Goal: Transaction & Acquisition: Purchase product/service

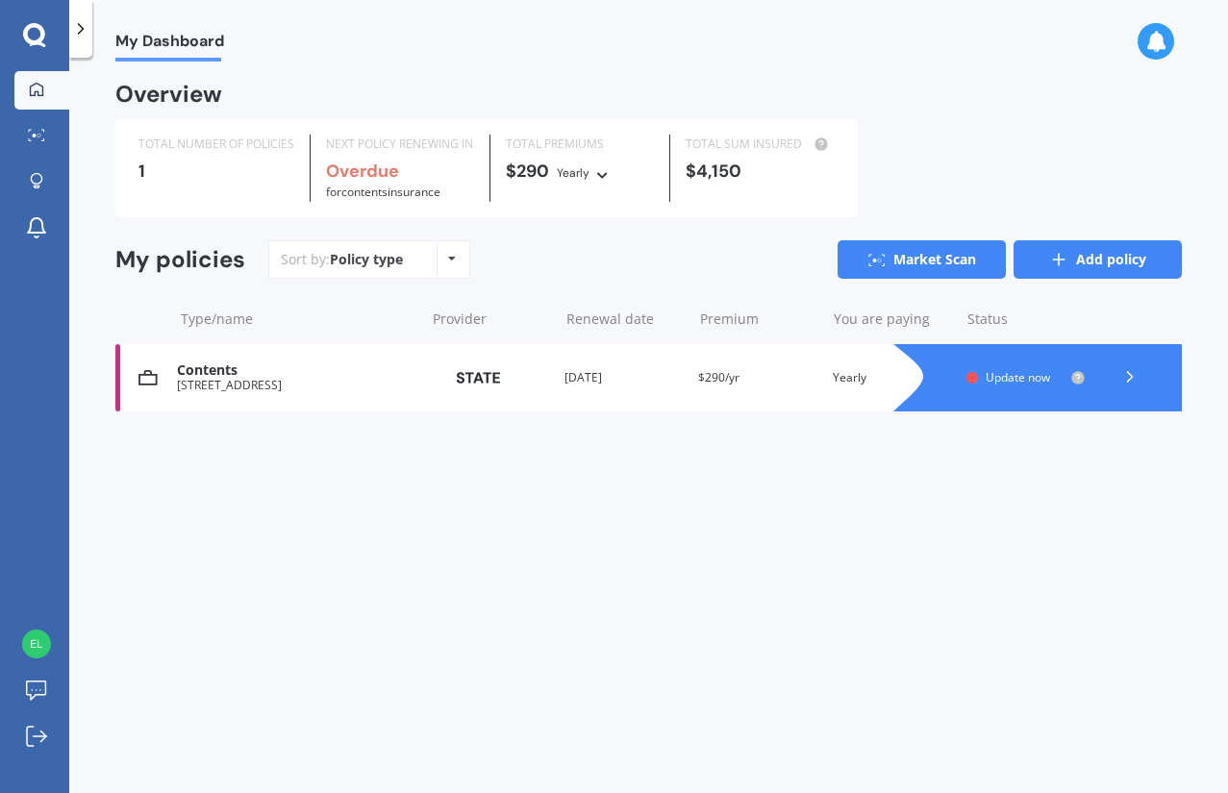
click at [1083, 256] on link "Add policy" at bounding box center [1098, 259] width 168 height 38
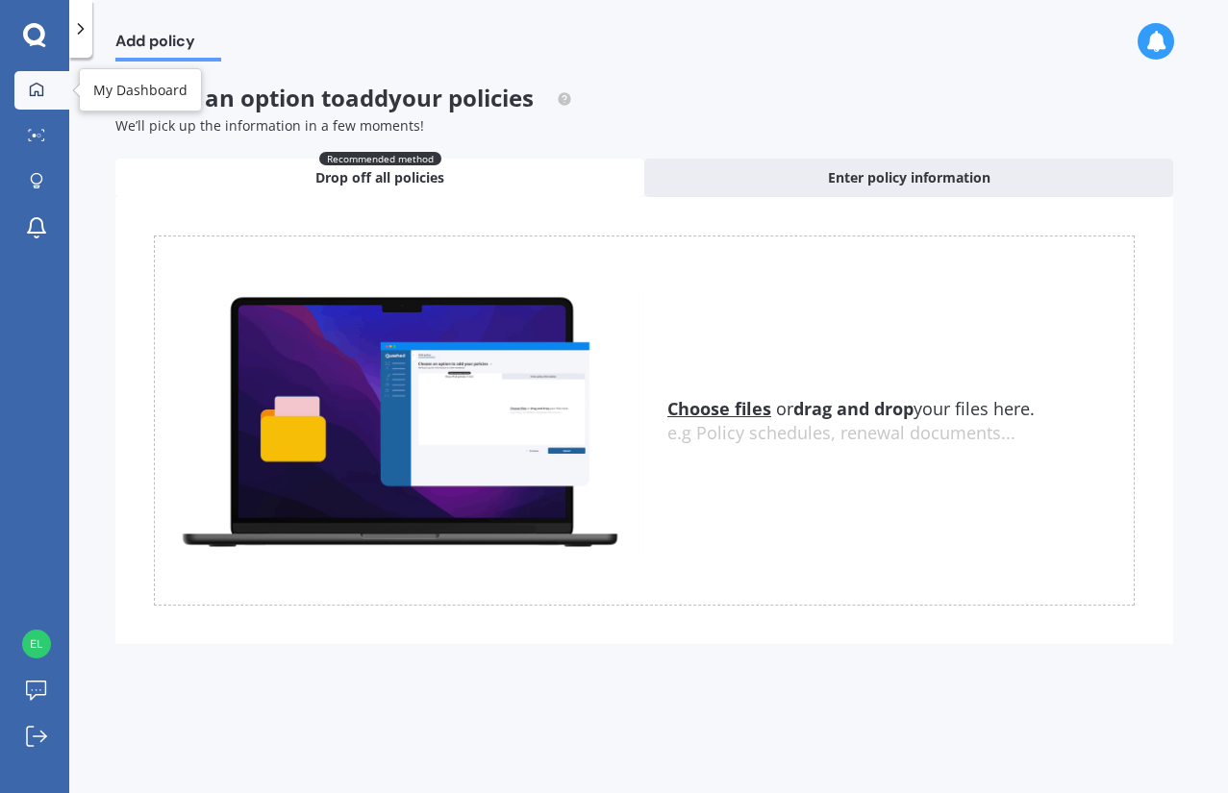
click at [27, 88] on div at bounding box center [36, 90] width 29 height 17
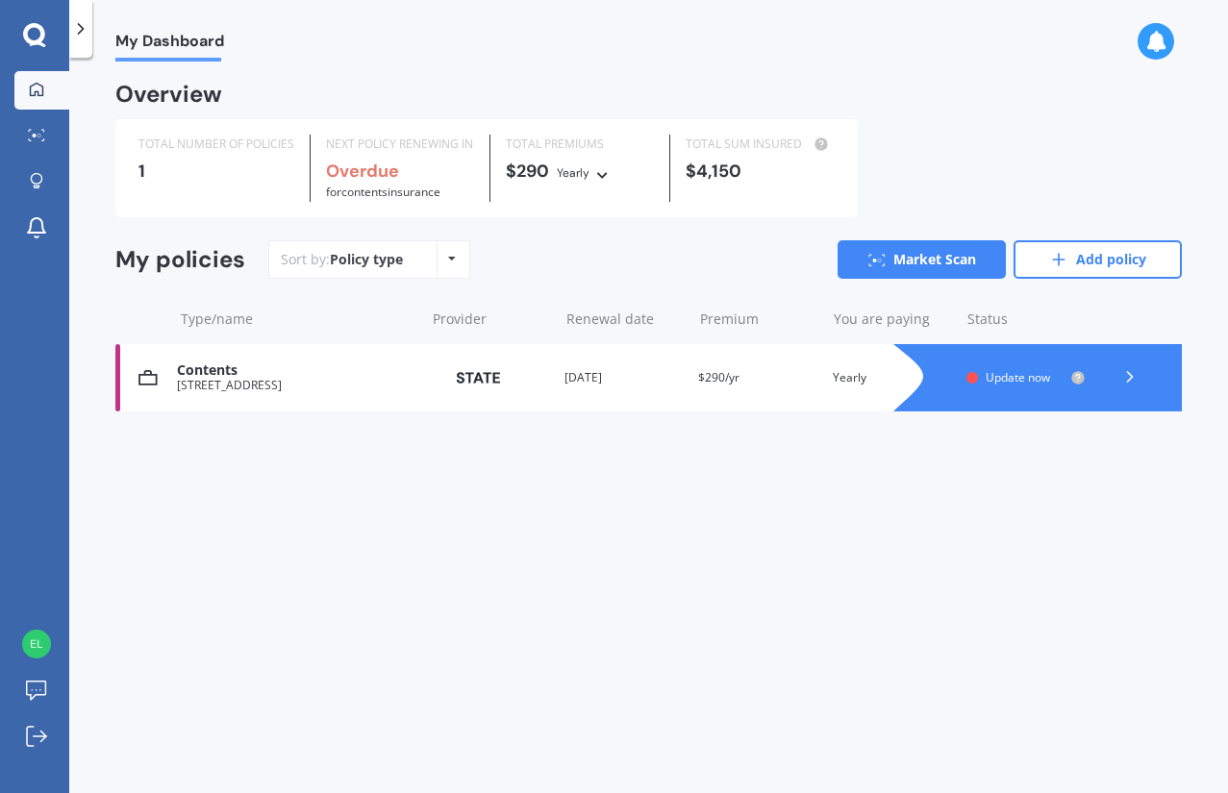
click at [1099, 373] on div at bounding box center [1057, 377] width 250 height 67
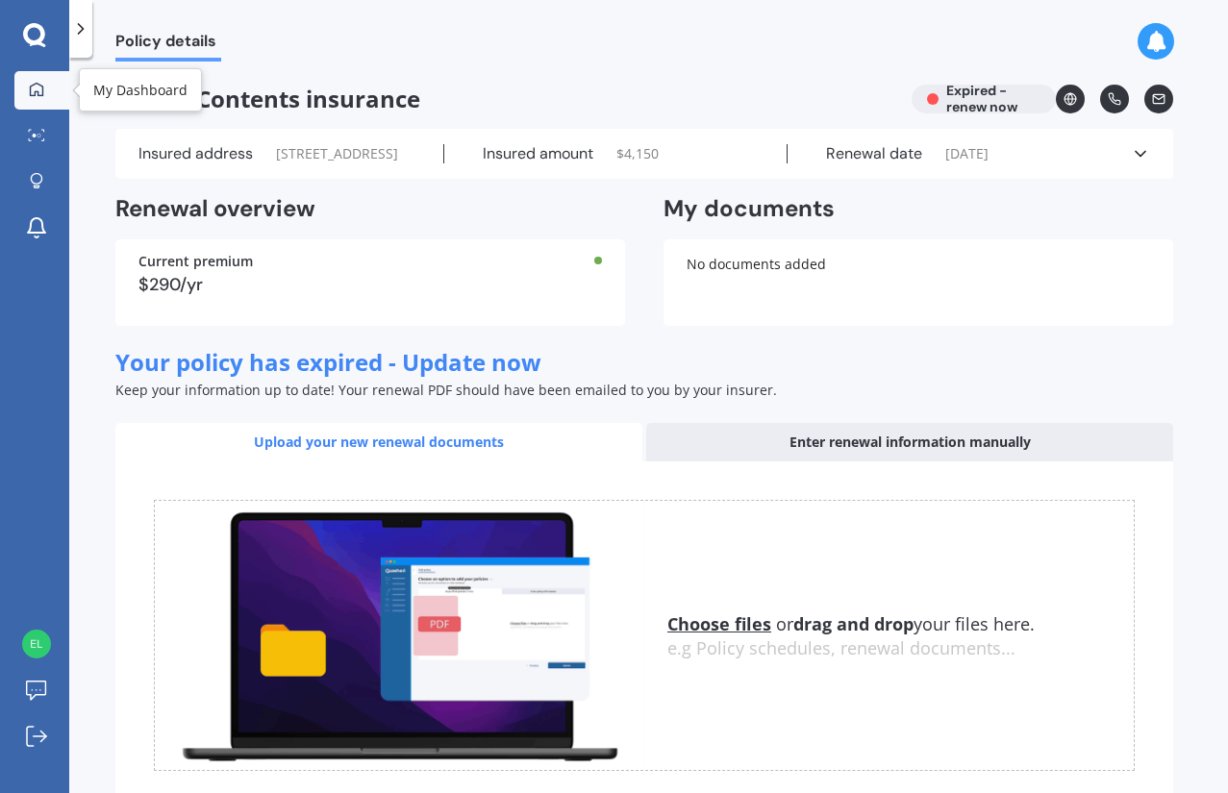
click at [37, 100] on link "My Dashboard" at bounding box center [41, 90] width 55 height 38
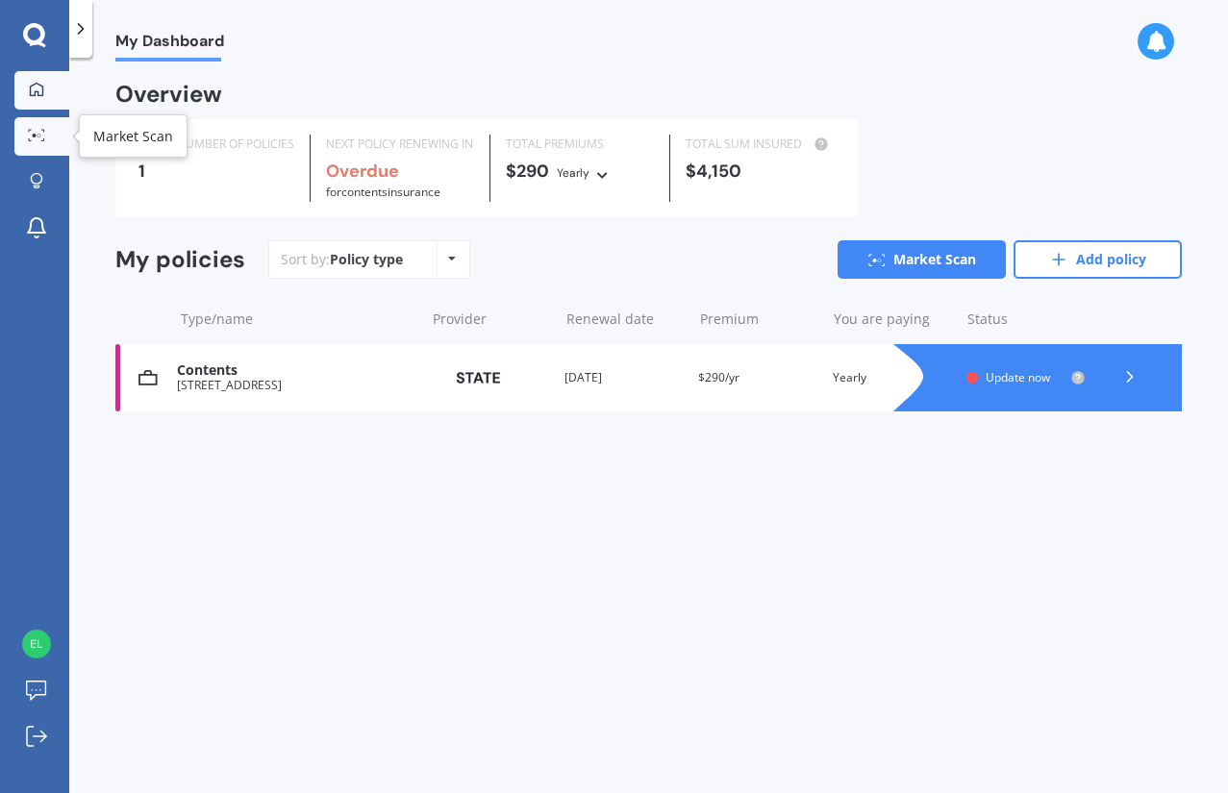
click at [40, 129] on icon at bounding box center [36, 135] width 17 height 13
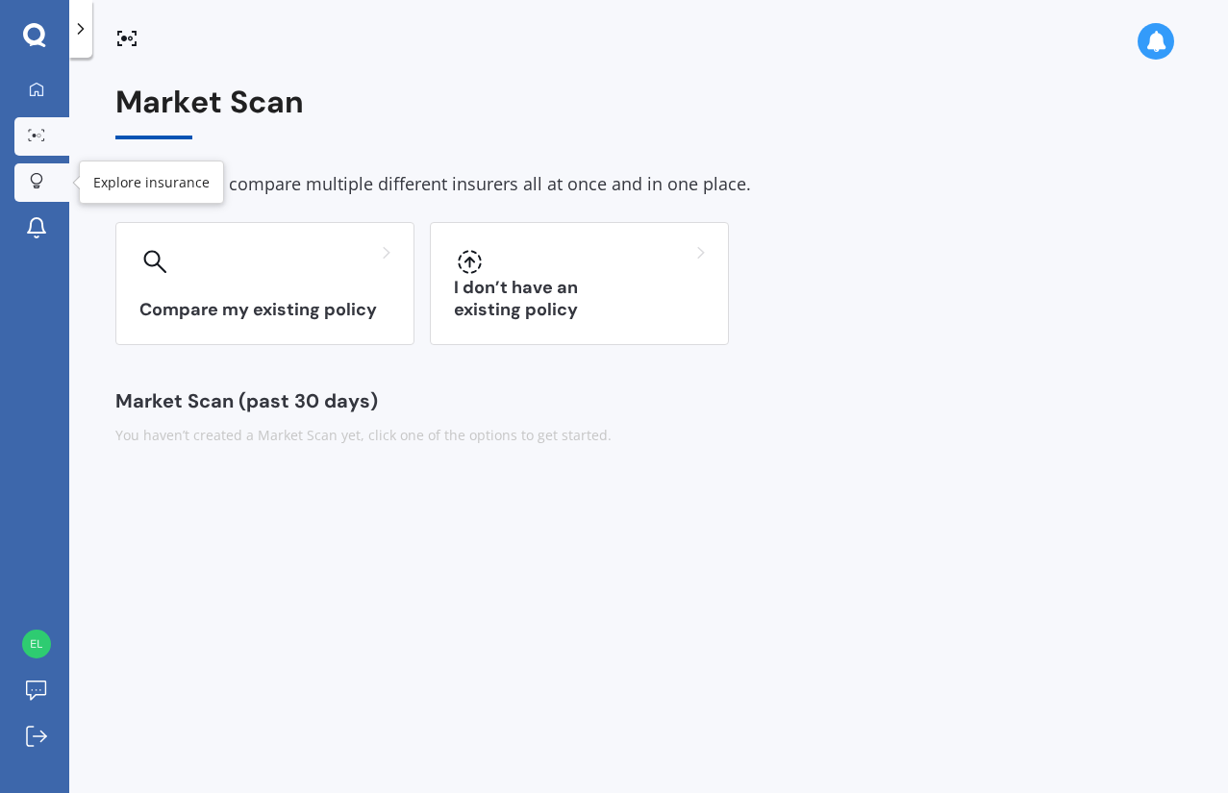
click at [34, 178] on icon at bounding box center [36, 181] width 13 height 16
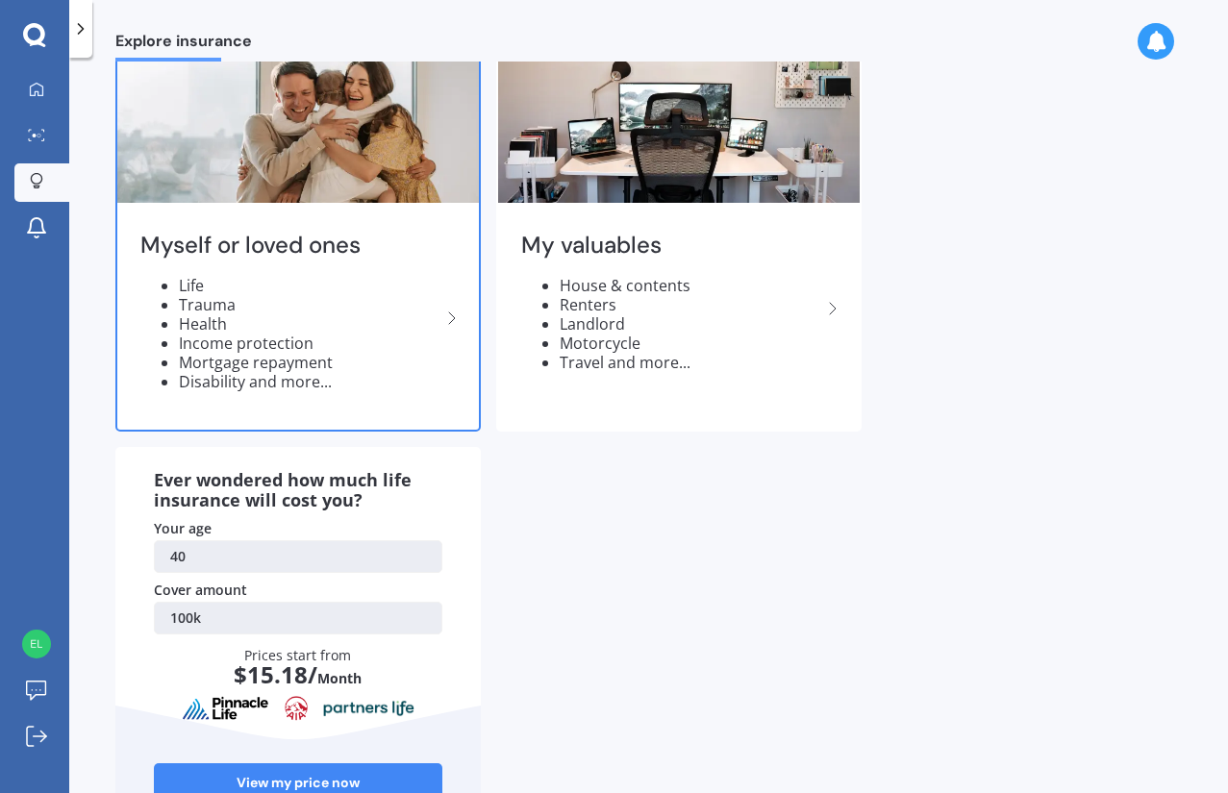
scroll to position [54, 0]
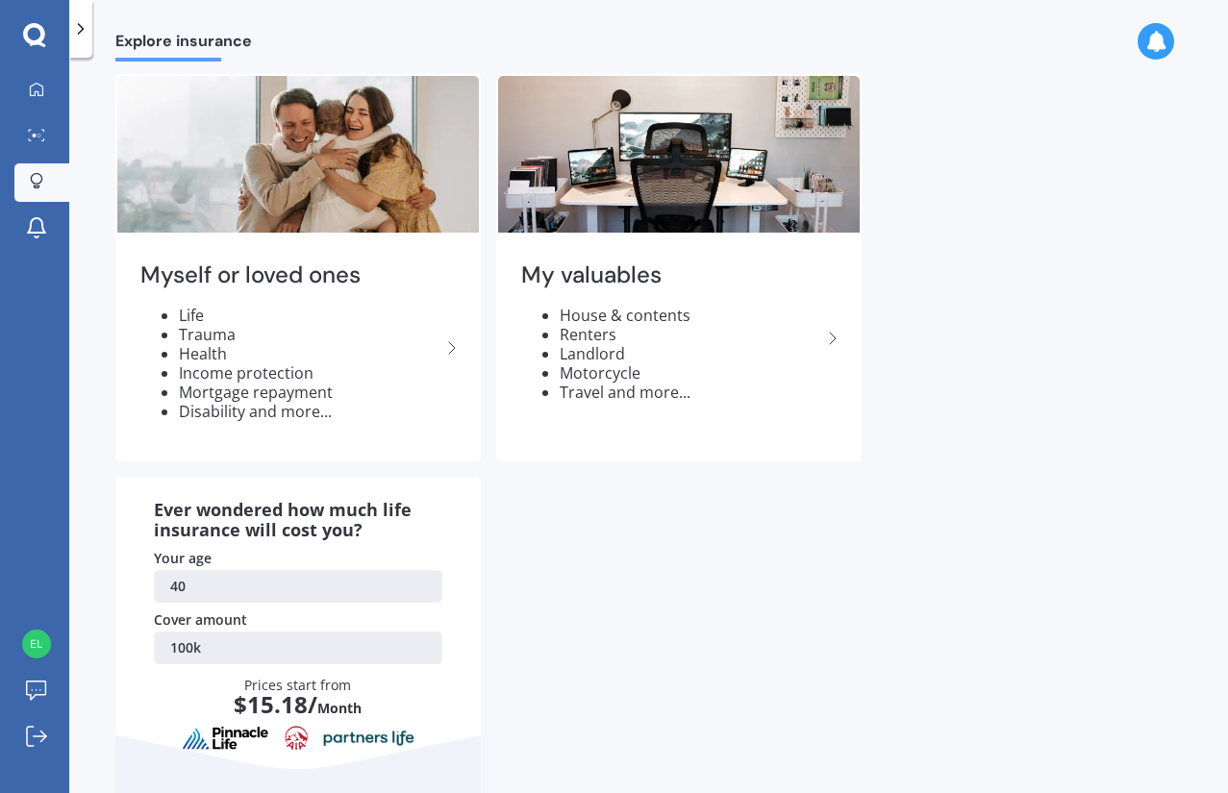
click at [36, 28] on icon at bounding box center [34, 35] width 23 height 25
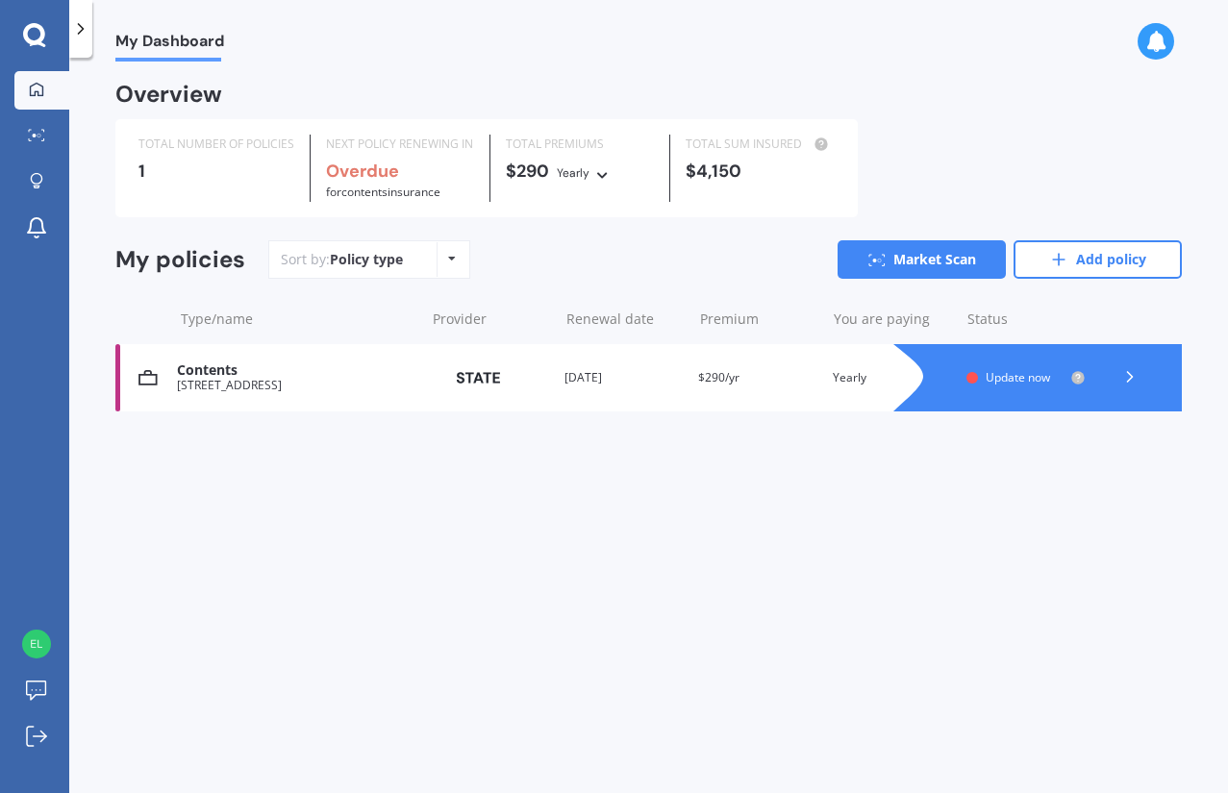
click at [448, 264] on icon at bounding box center [452, 259] width 8 height 12
click at [876, 260] on icon at bounding box center [876, 260] width 17 height 13
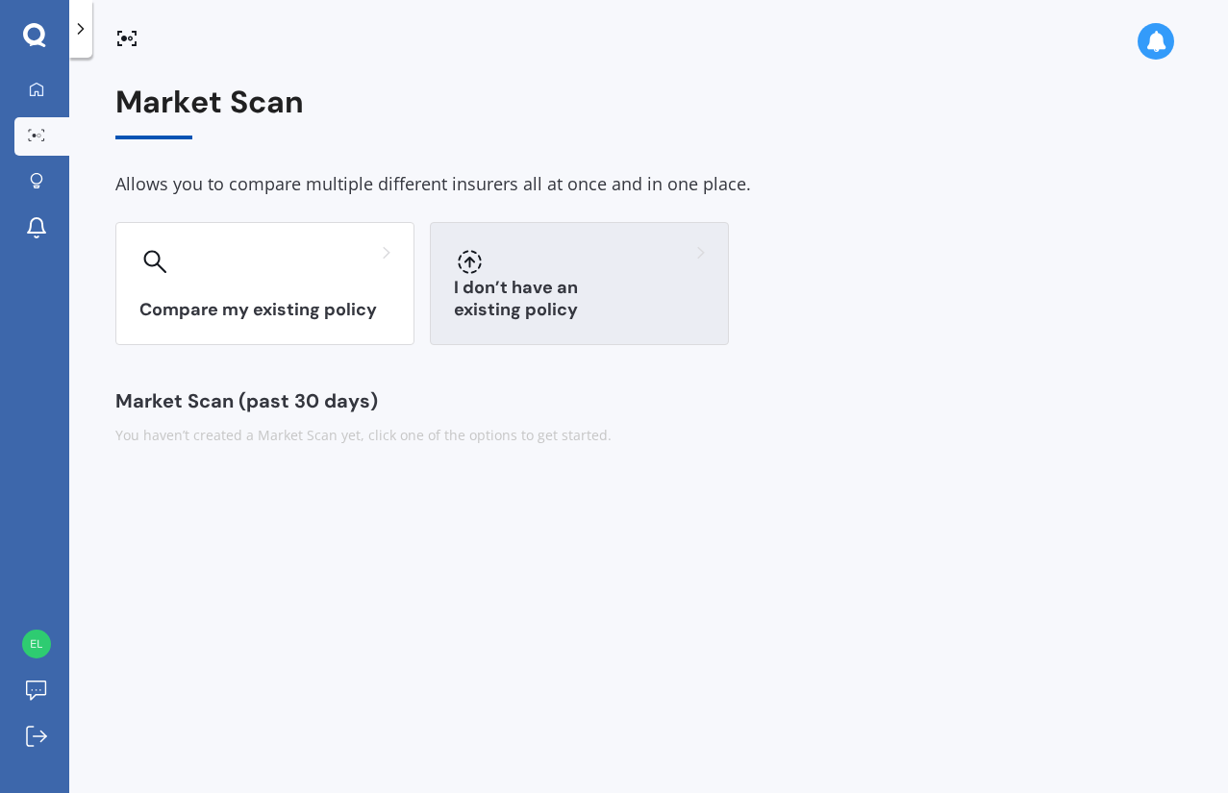
click at [549, 278] on div "I don’t have an existing policy" at bounding box center [579, 283] width 299 height 123
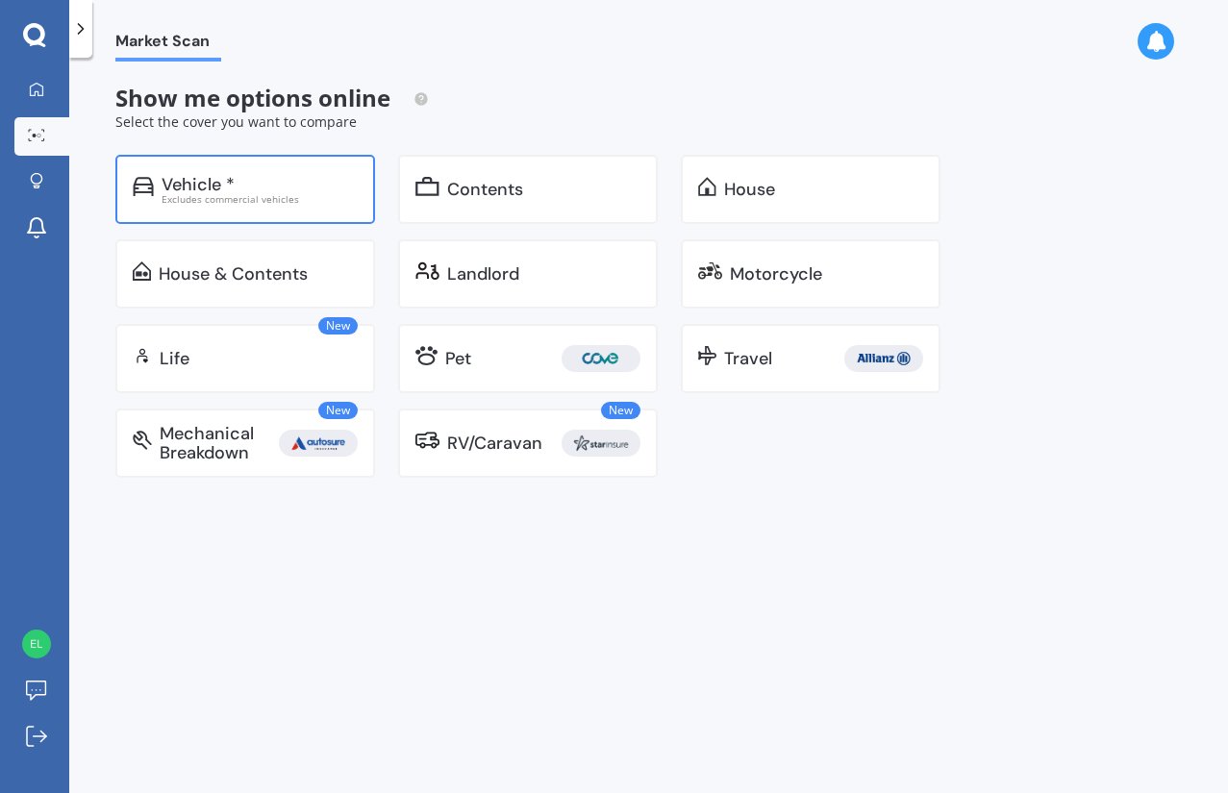
click at [233, 183] on div "Vehicle *" at bounding box center [198, 184] width 73 height 19
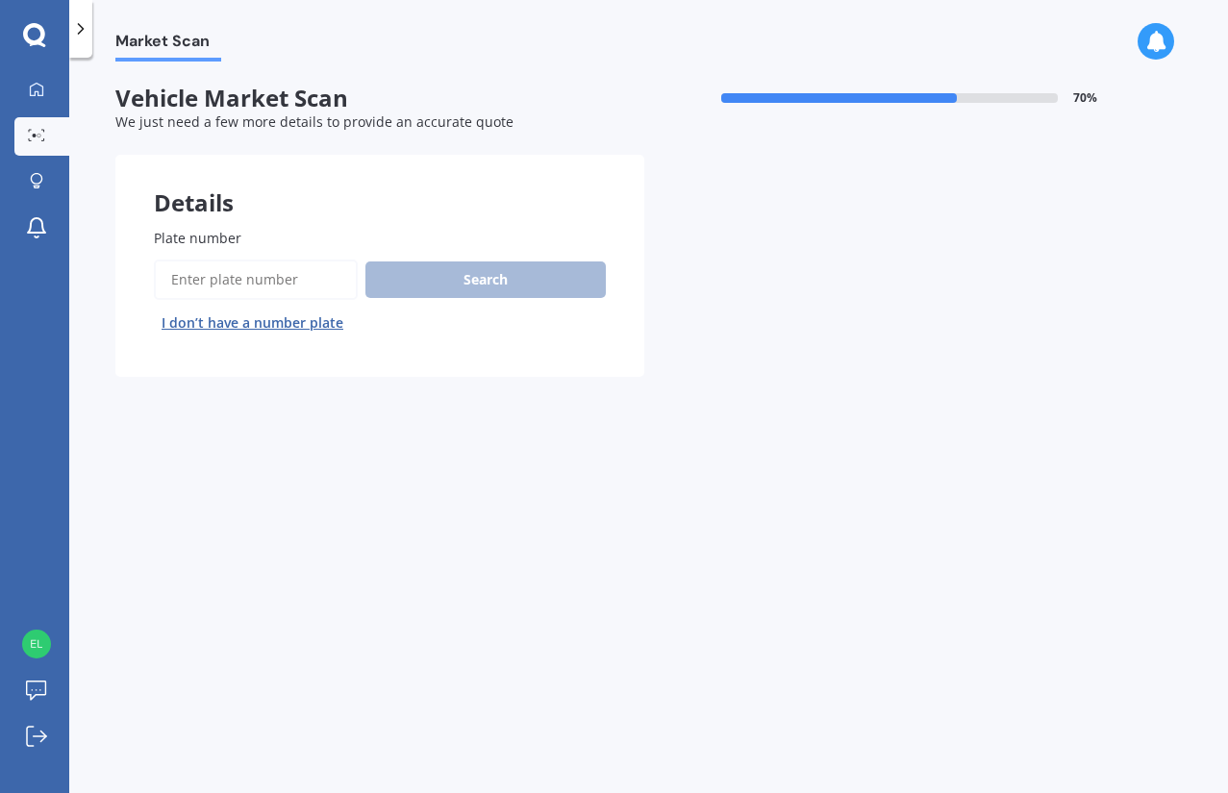
click at [207, 284] on input "Plate number" at bounding box center [256, 280] width 204 height 40
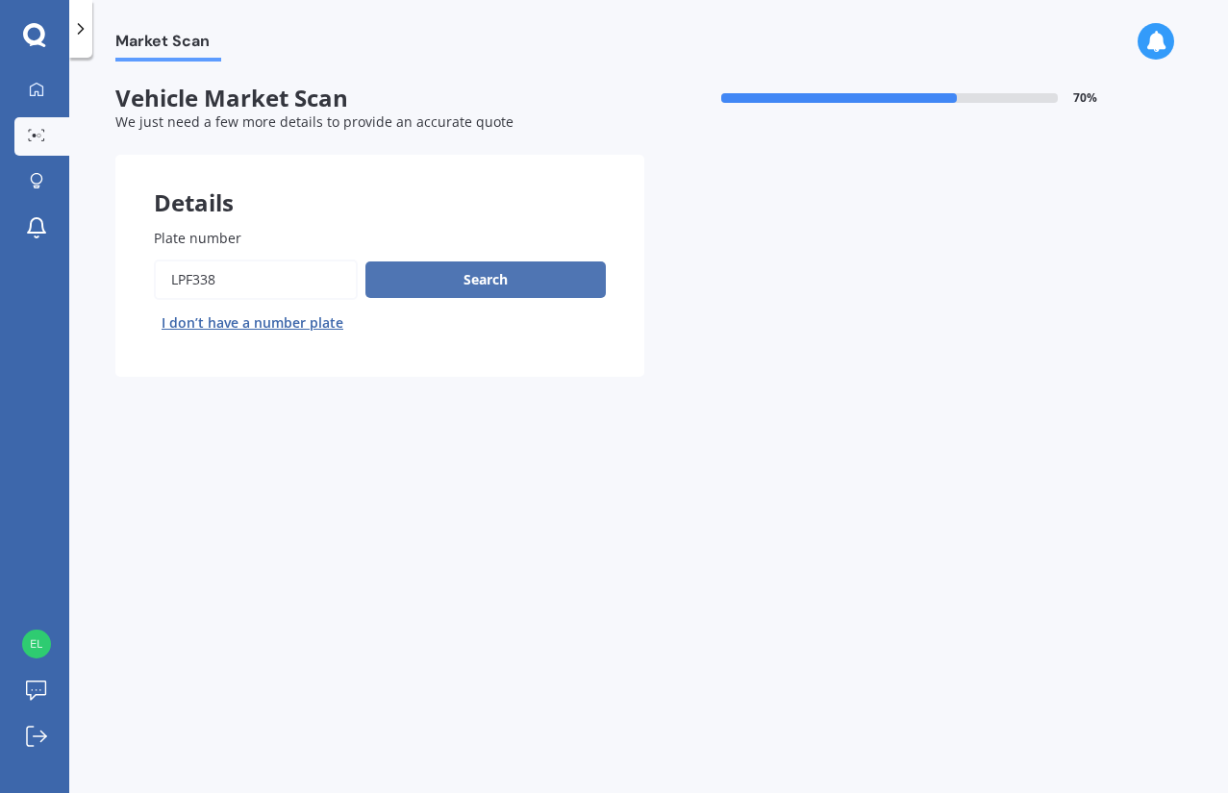
type input "lpf338"
click at [440, 280] on button "Search" at bounding box center [485, 280] width 240 height 37
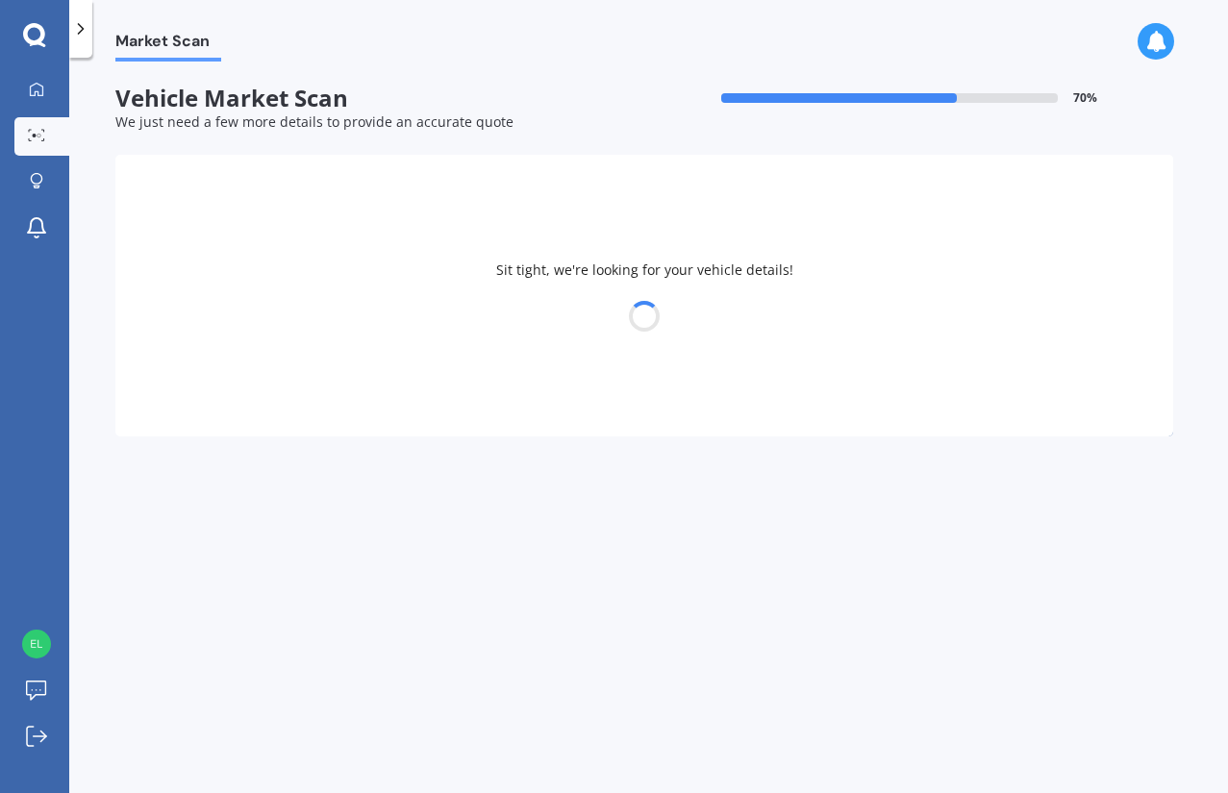
select select "NISSAN"
select select "X-TRAIL"
select select "01"
select select "02"
select select "1985"
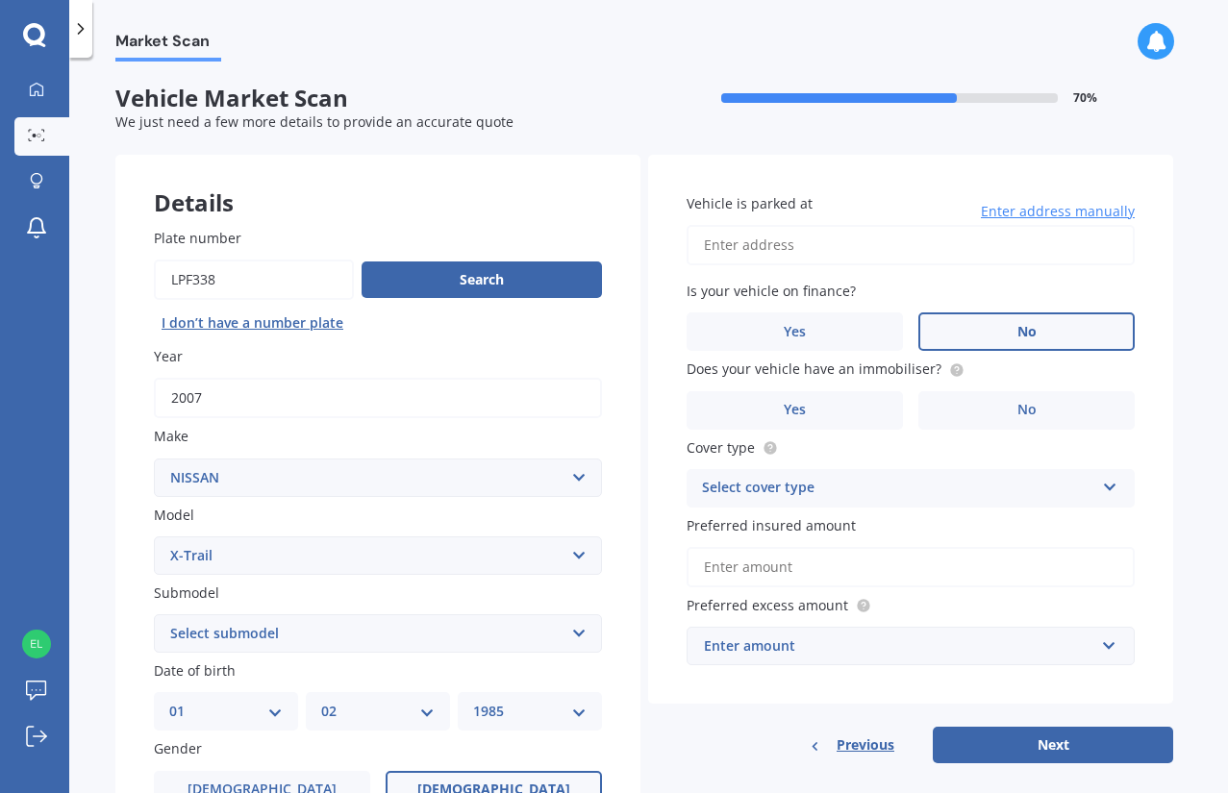
click at [1019, 332] on span "No" at bounding box center [1027, 332] width 19 height 16
click at [0, 0] on input "No" at bounding box center [0, 0] width 0 height 0
click at [1022, 402] on span "No" at bounding box center [1027, 410] width 19 height 16
click at [0, 0] on input "No" at bounding box center [0, 0] width 0 height 0
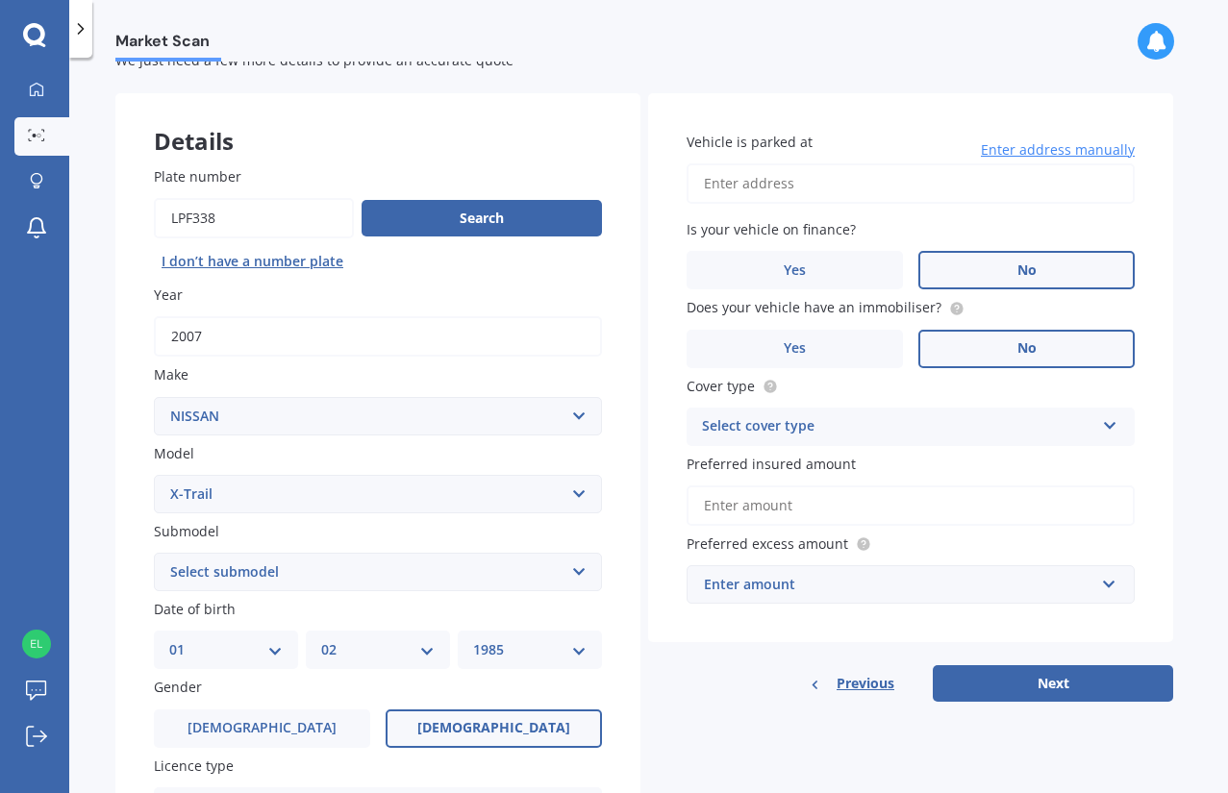
scroll to position [96, 0]
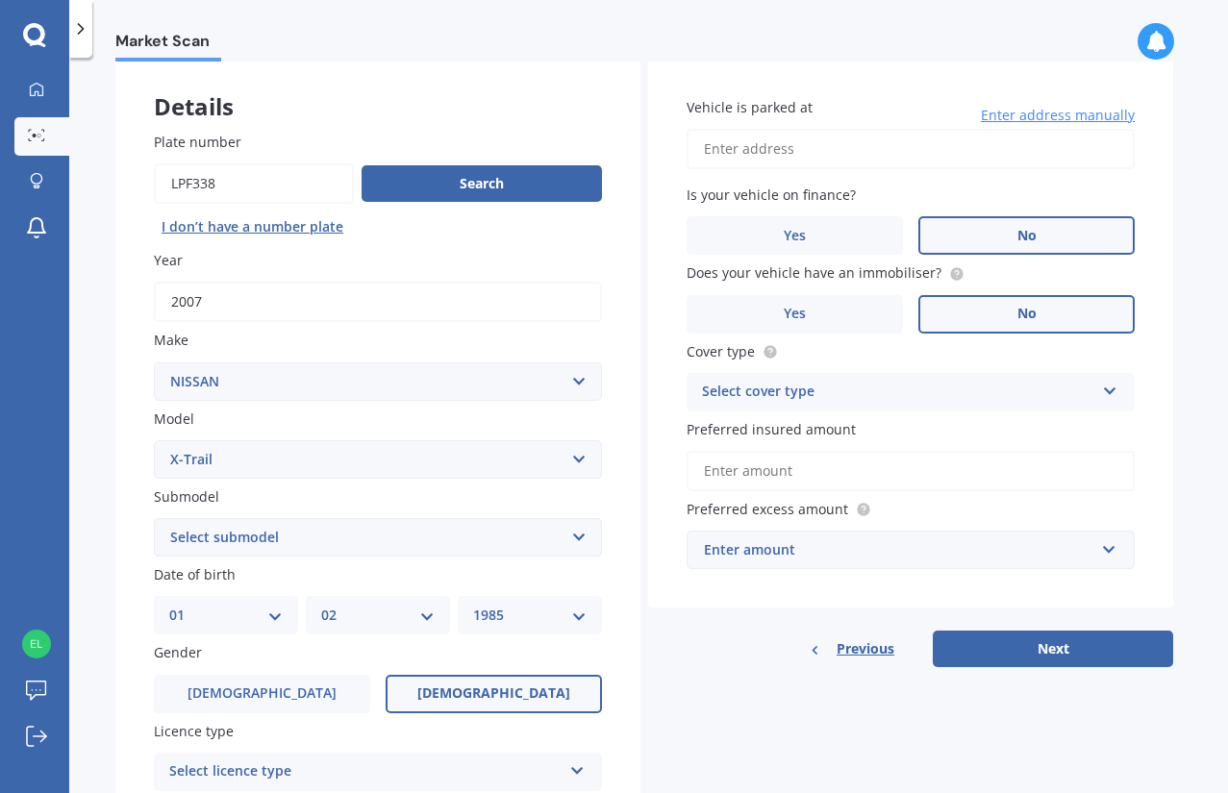
click at [1023, 386] on div "Select cover type" at bounding box center [898, 392] width 392 height 23
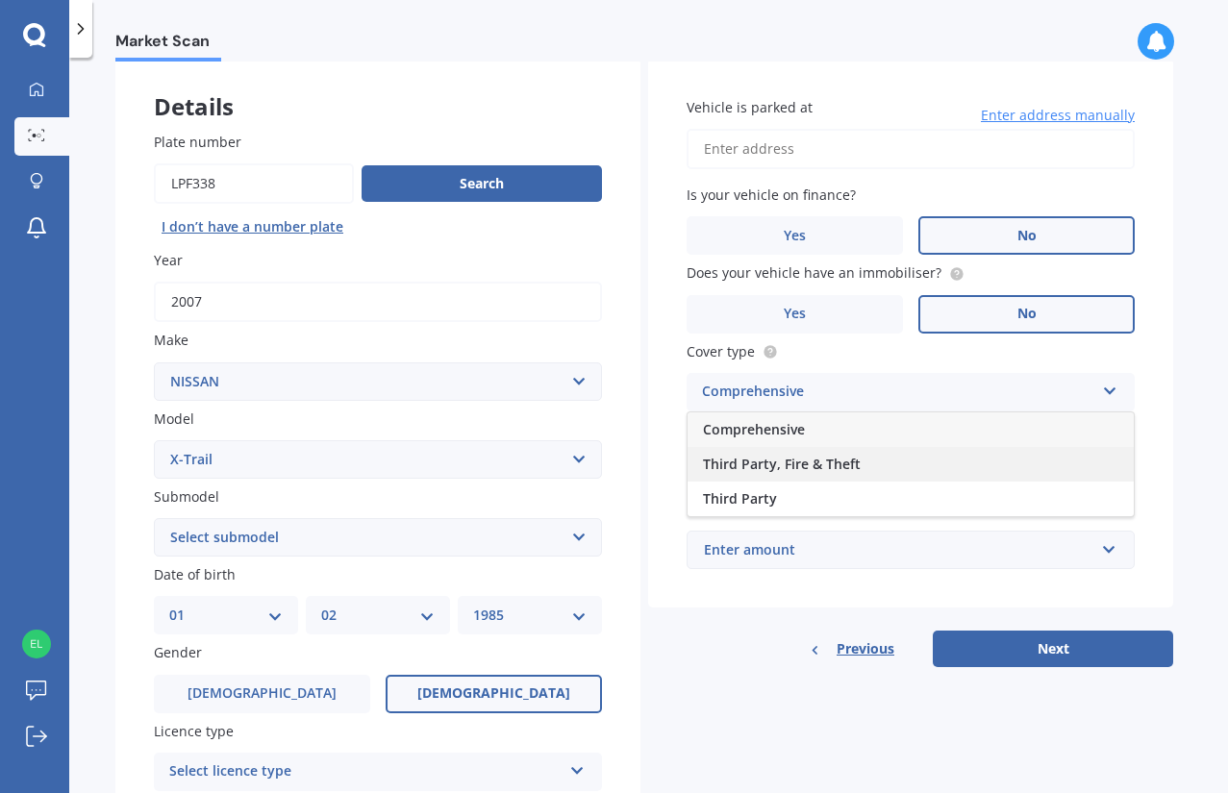
click at [836, 457] on span "Third Party, Fire & Theft" at bounding box center [782, 464] width 158 height 18
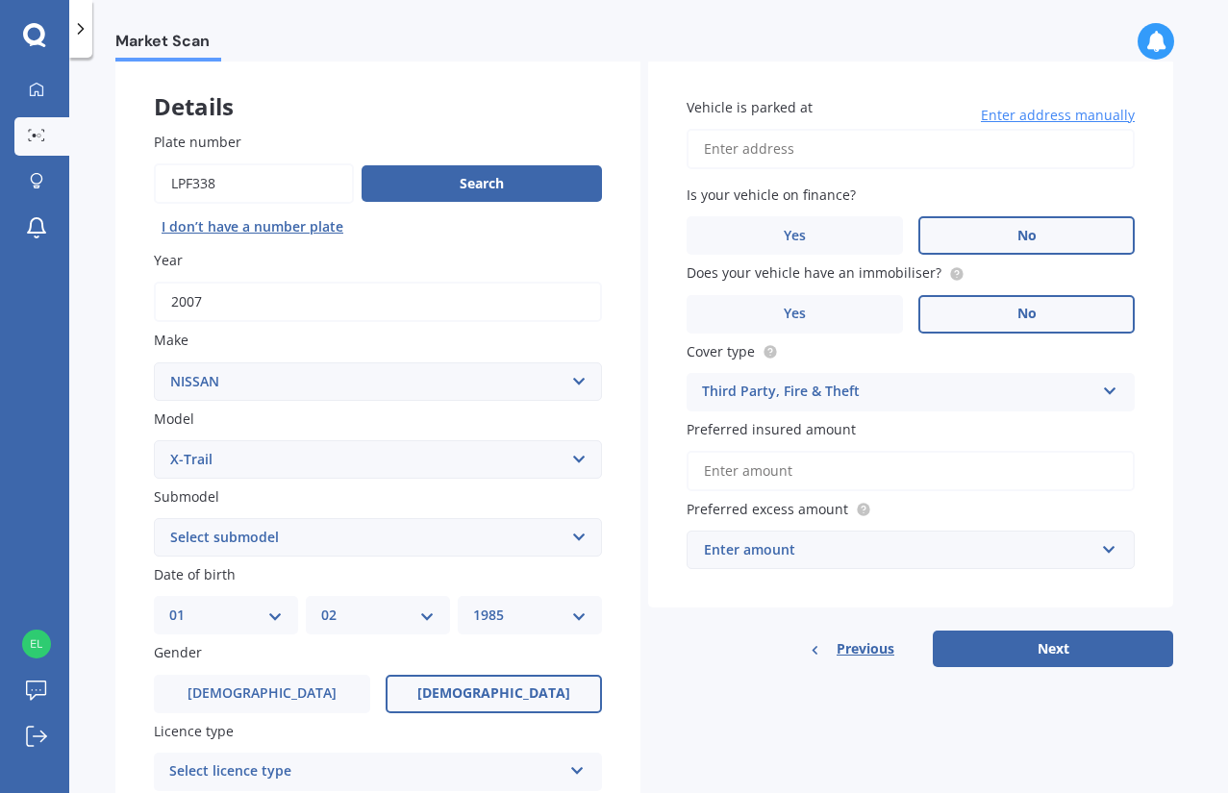
click at [835, 469] on input "Preferred insured amount" at bounding box center [911, 471] width 448 height 40
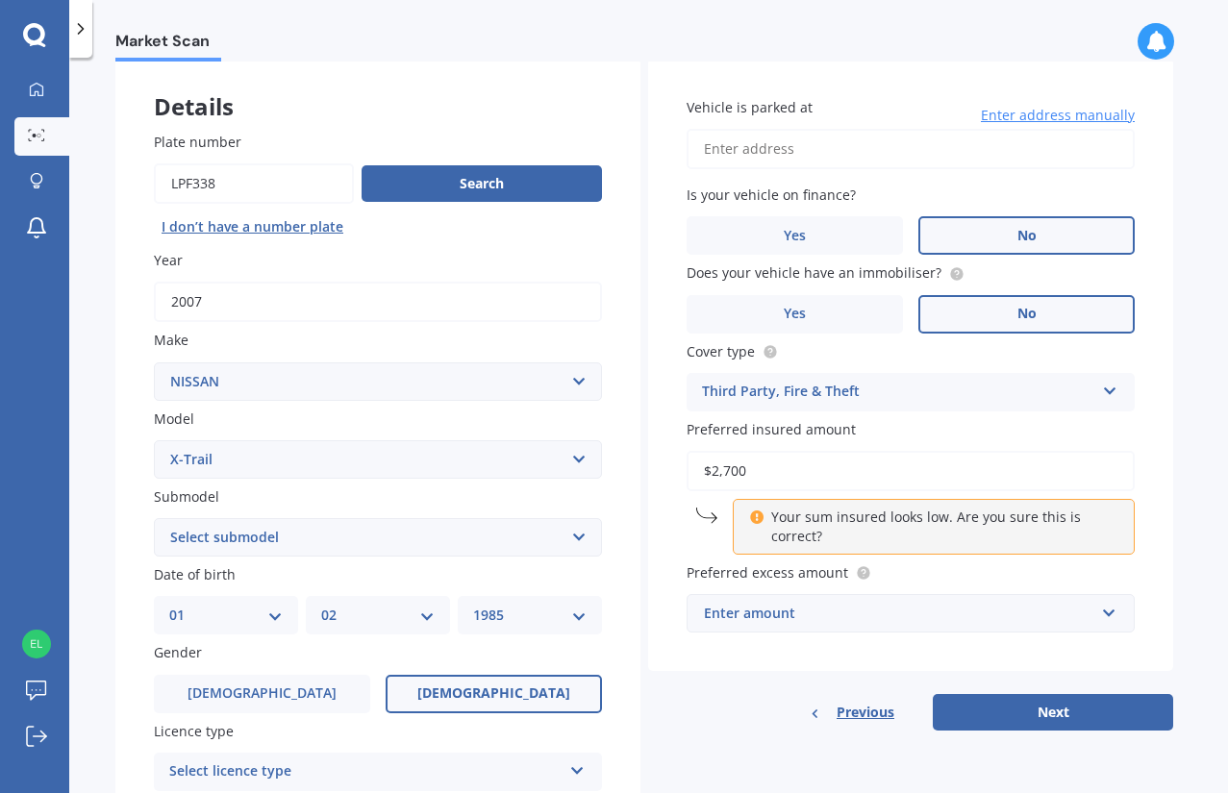
type input "$2,700"
click at [641, 526] on div "Details Plate number Search I don’t have a number plate Year [DATE] Make Select…" at bounding box center [644, 523] width 1058 height 928
click at [863, 613] on div "Enter amount" at bounding box center [899, 613] width 390 height 21
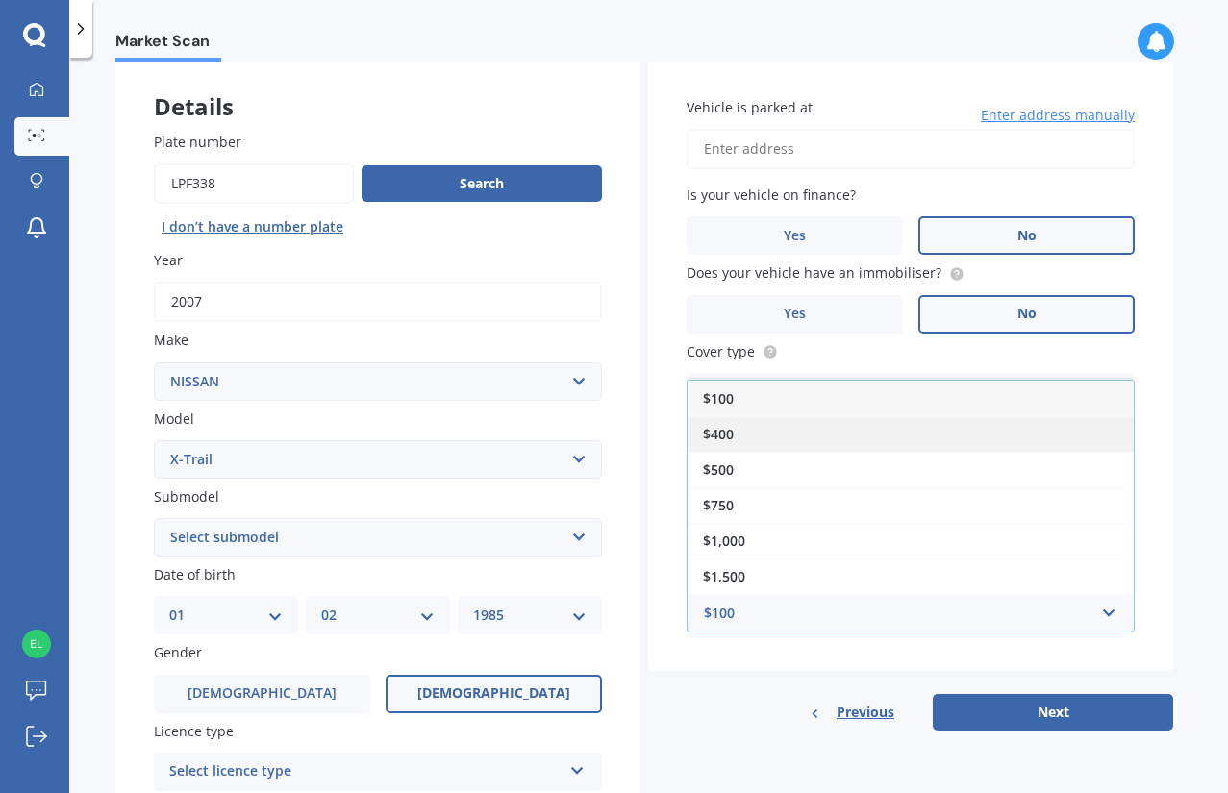
click at [790, 438] on div "$400" at bounding box center [911, 434] width 446 height 36
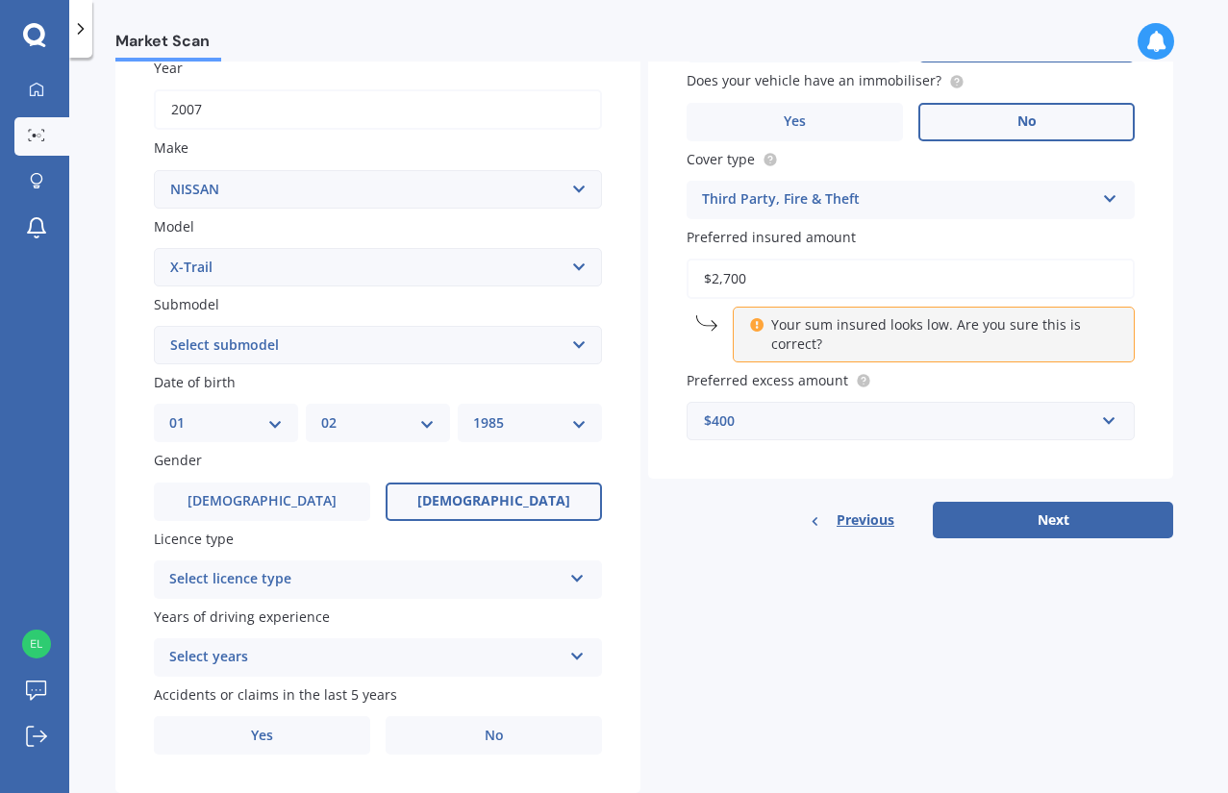
scroll to position [339, 0]
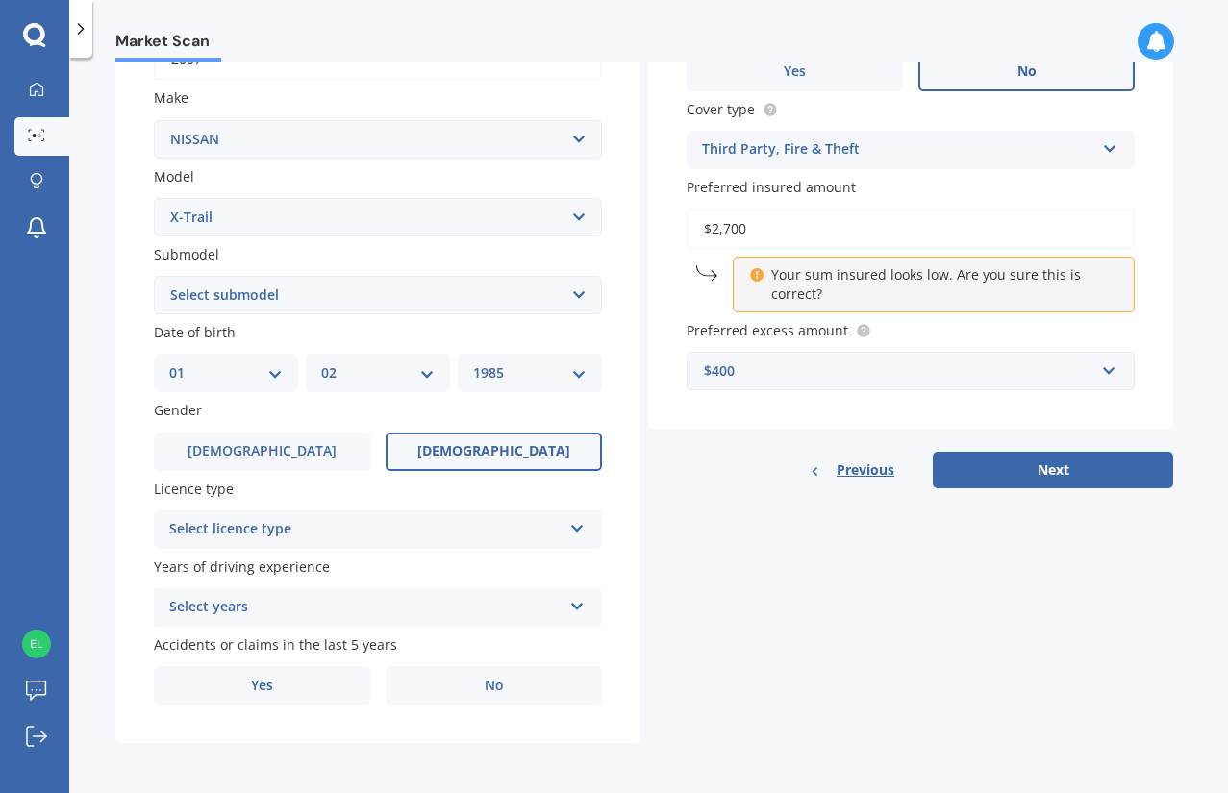
click at [558, 520] on div "Select licence type" at bounding box center [365, 529] width 392 height 23
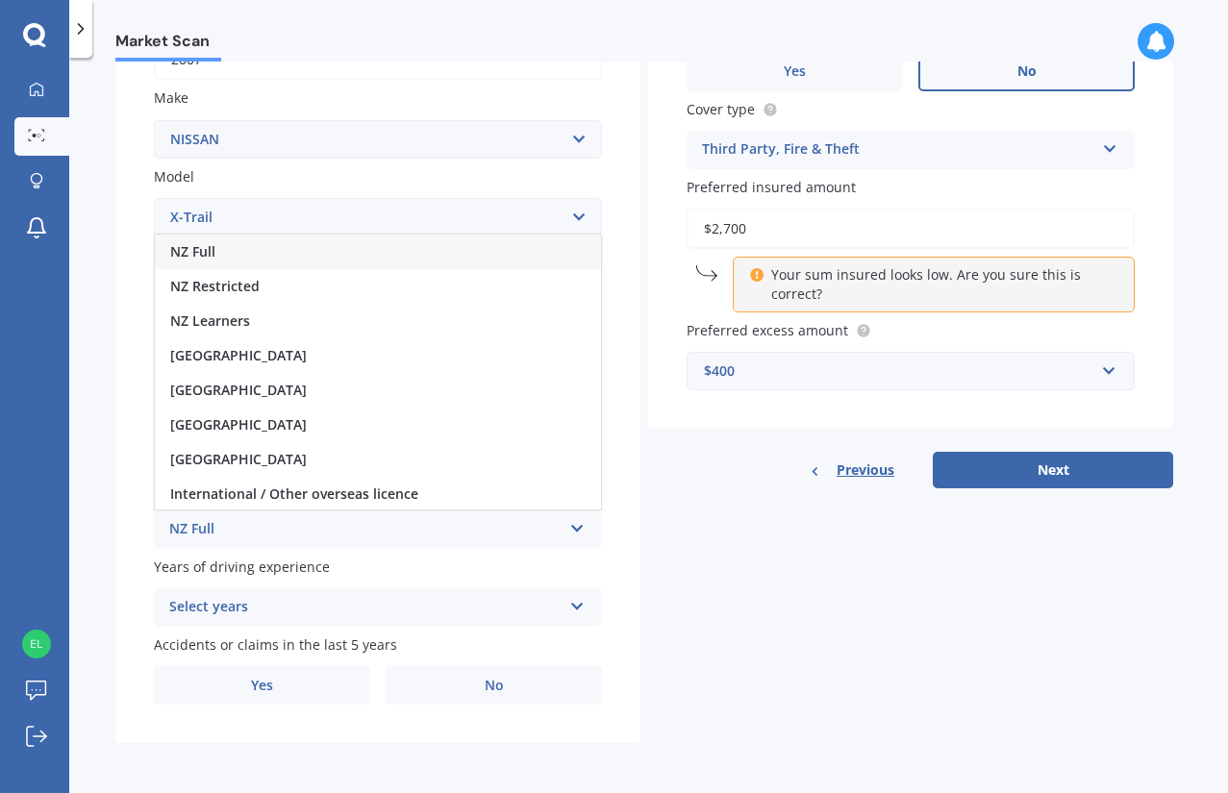
click at [403, 244] on div "NZ Full" at bounding box center [378, 252] width 446 height 35
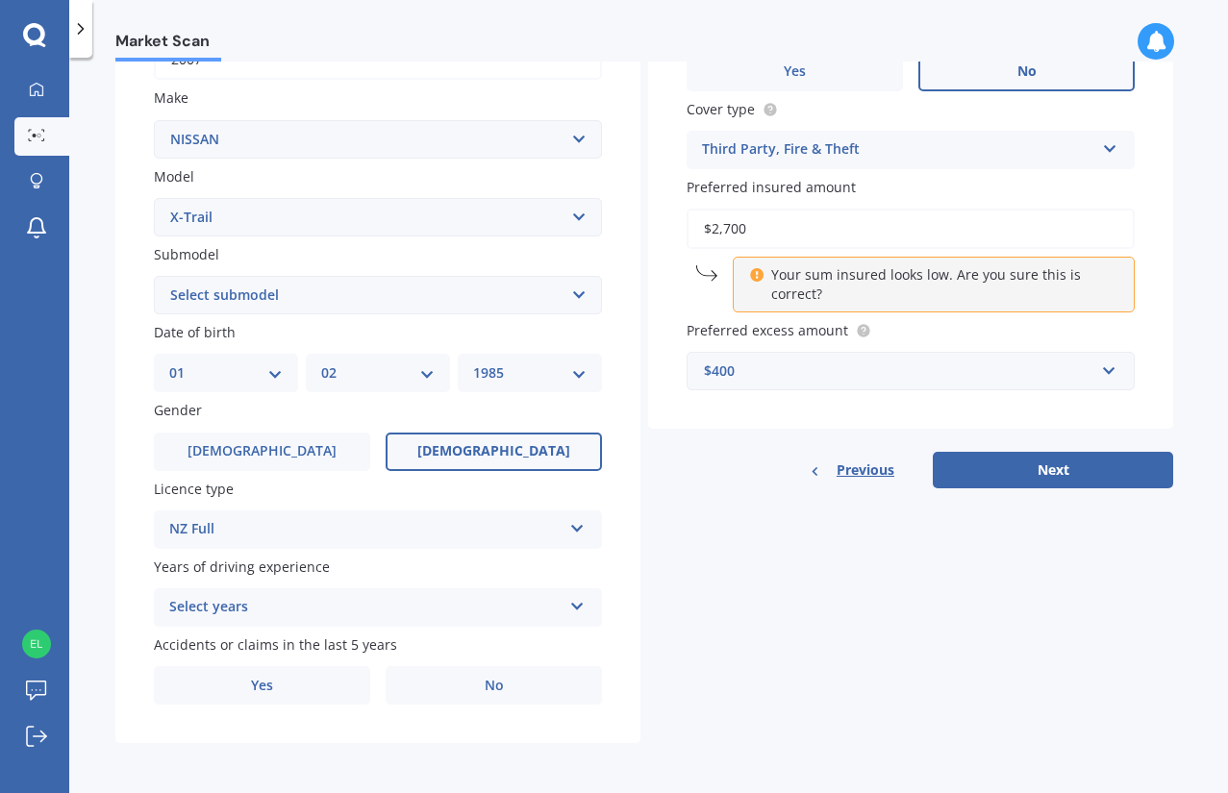
click at [584, 604] on icon at bounding box center [577, 602] width 16 height 13
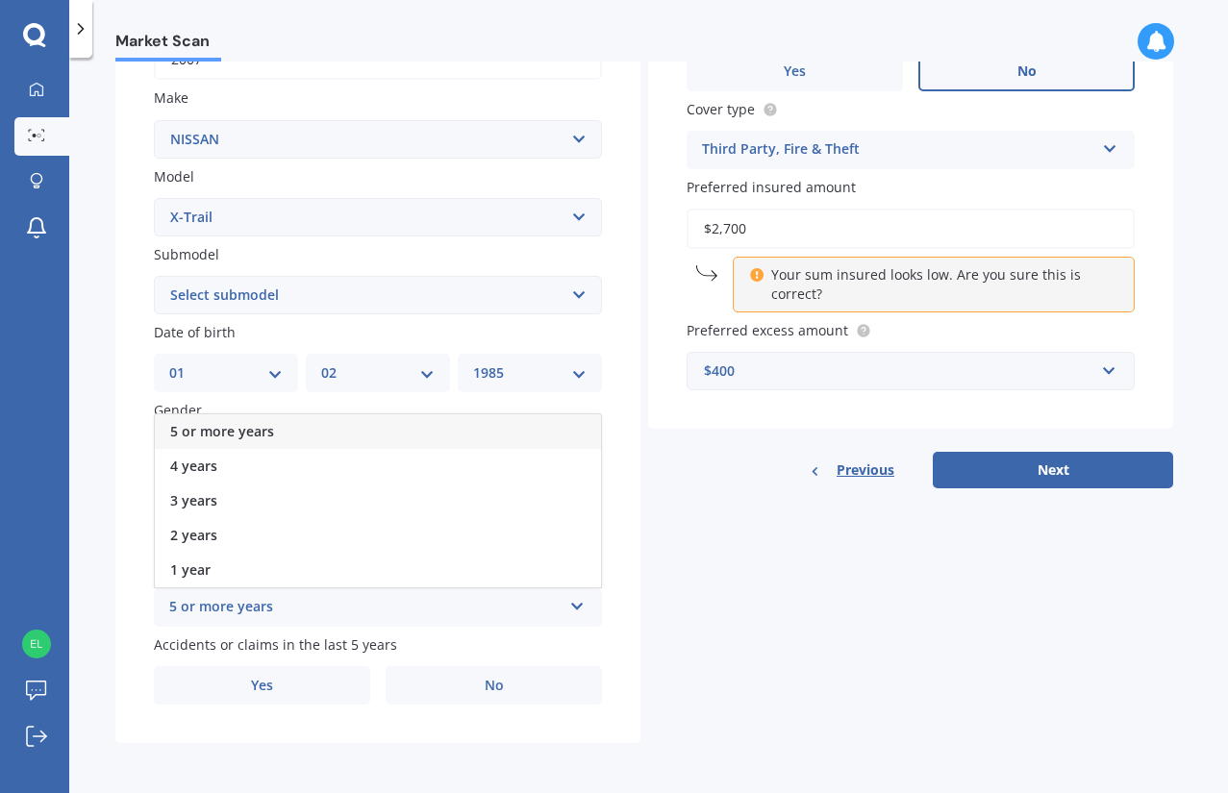
click at [467, 418] on div "5 or more years" at bounding box center [378, 432] width 446 height 35
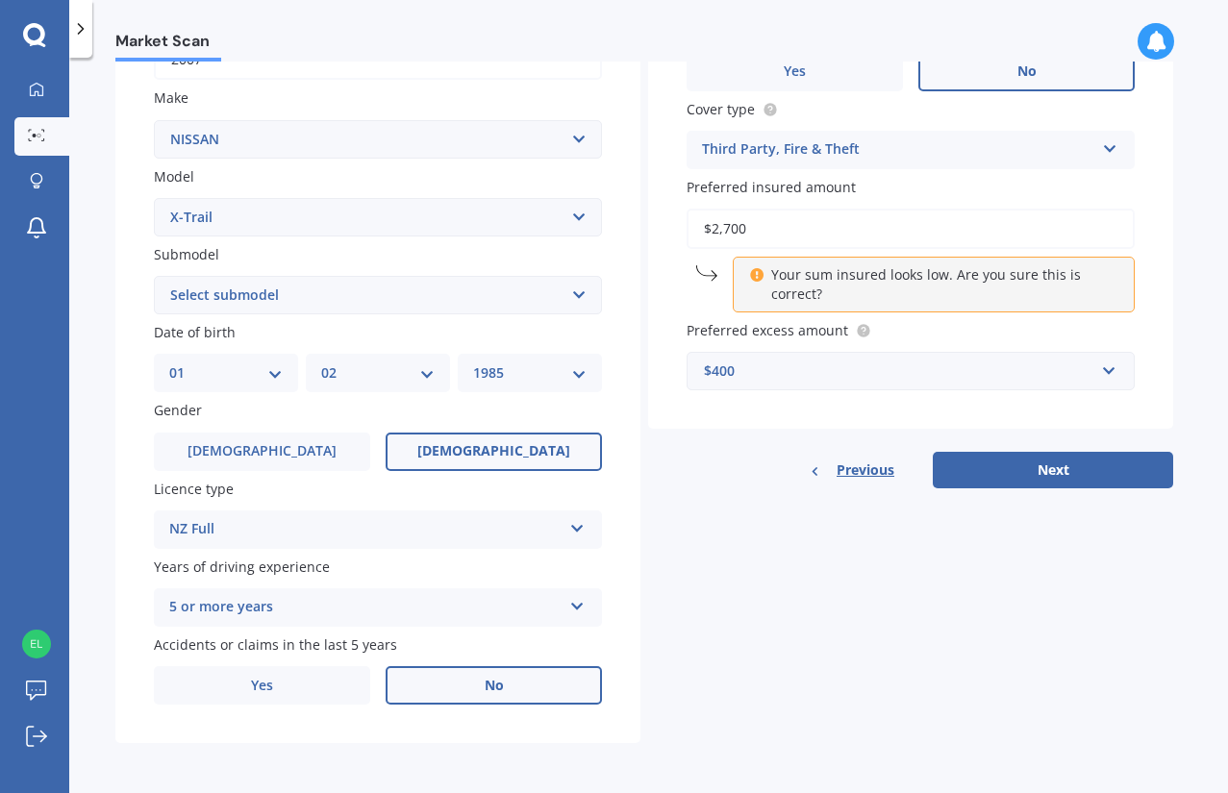
click at [506, 677] on label "No" at bounding box center [494, 685] width 216 height 38
click at [0, 0] on input "No" at bounding box center [0, 0] width 0 height 0
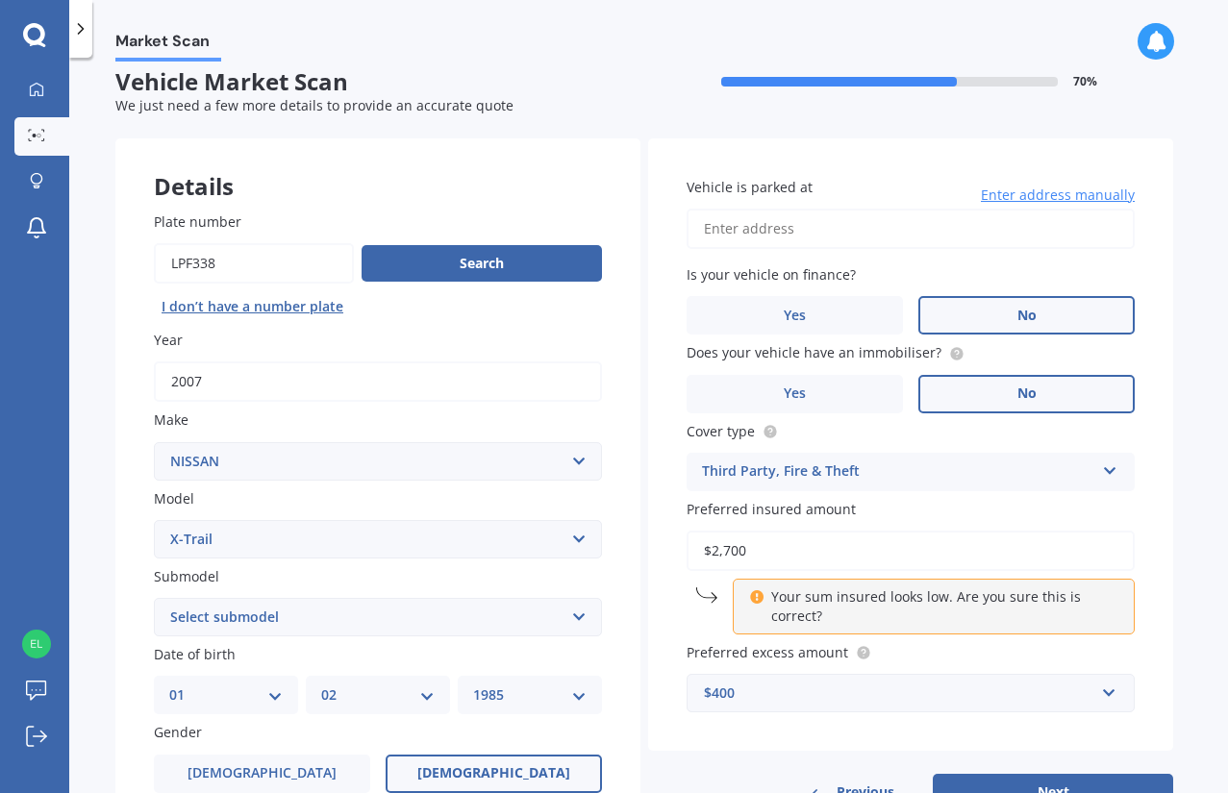
scroll to position [0, 0]
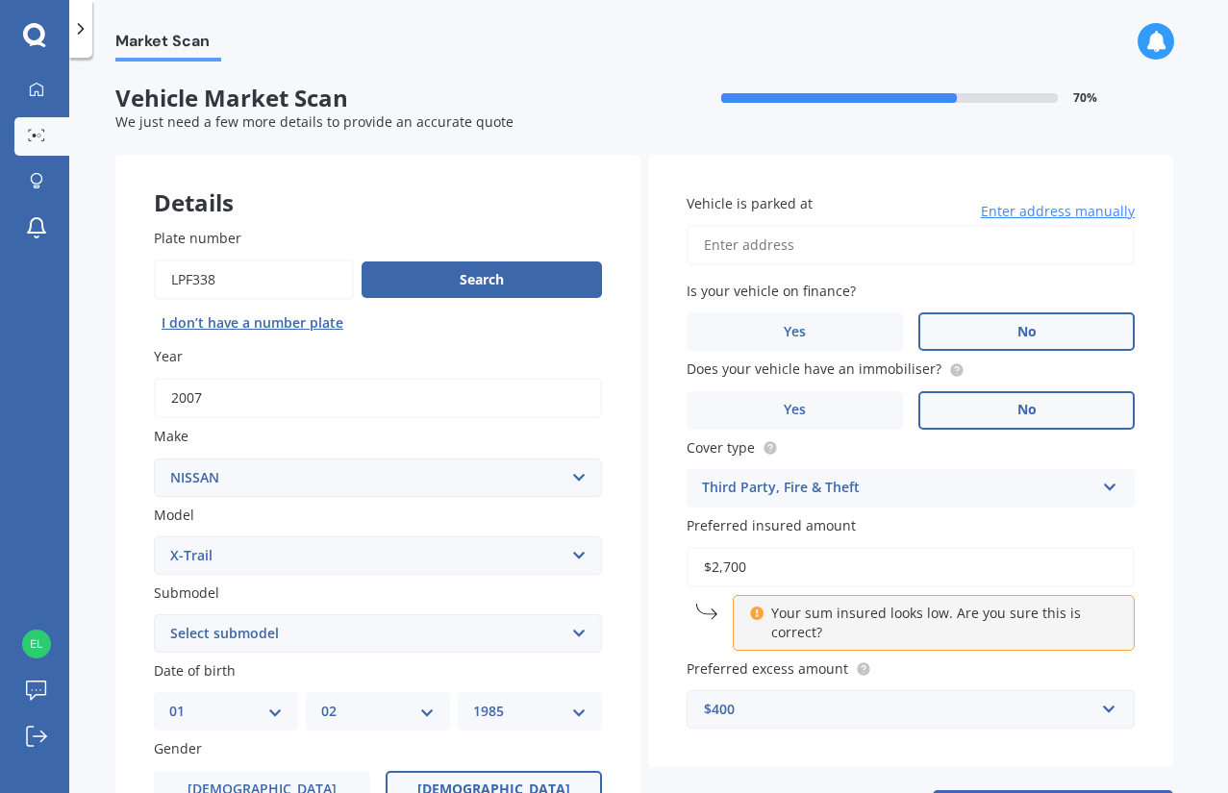
click at [751, 241] on input "Vehicle is parked at" at bounding box center [911, 245] width 448 height 40
type input "[STREET_ADDRESS]"
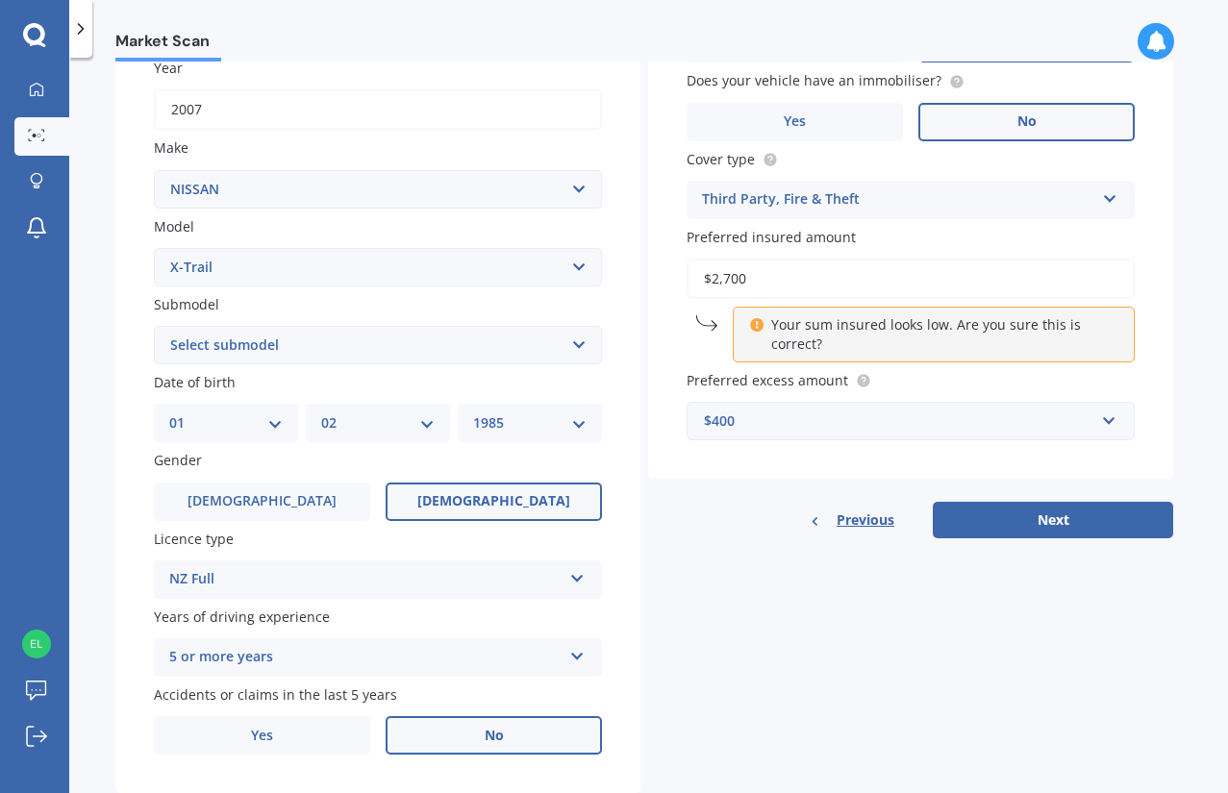
scroll to position [339, 0]
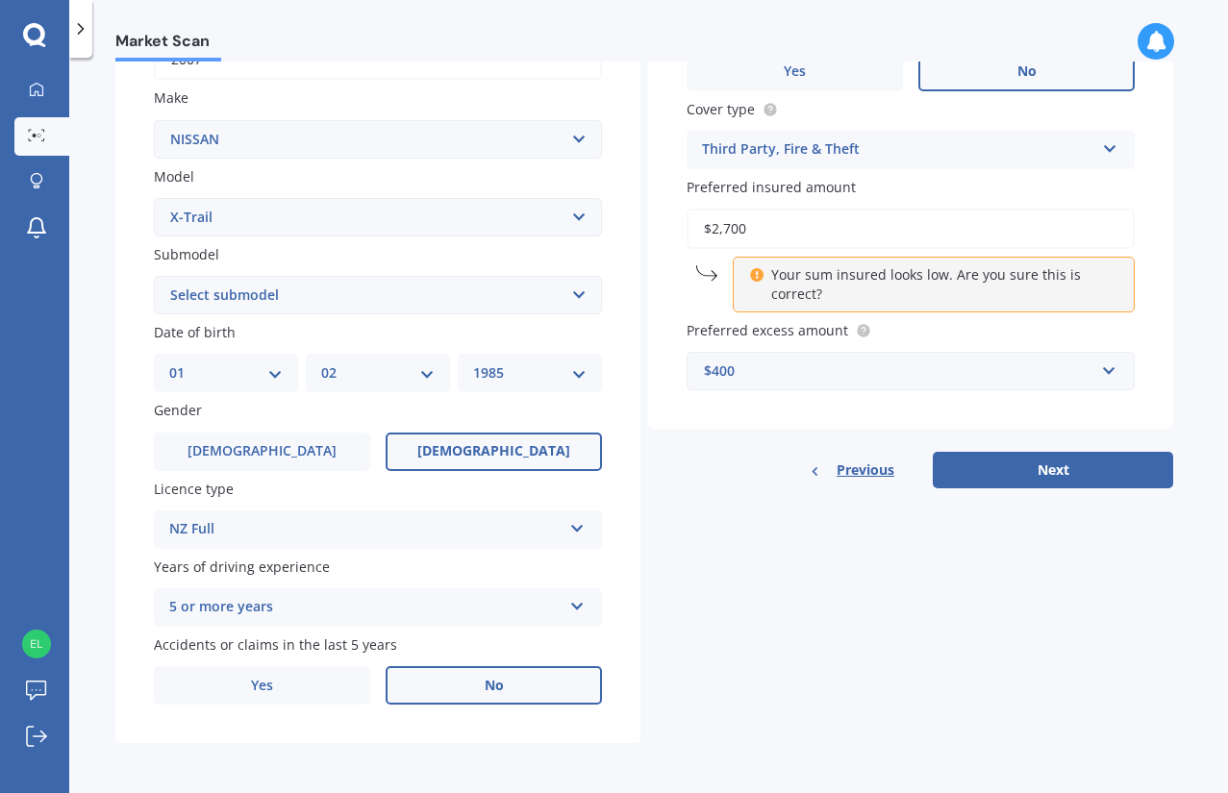
click at [1039, 466] on button "Next" at bounding box center [1053, 470] width 240 height 37
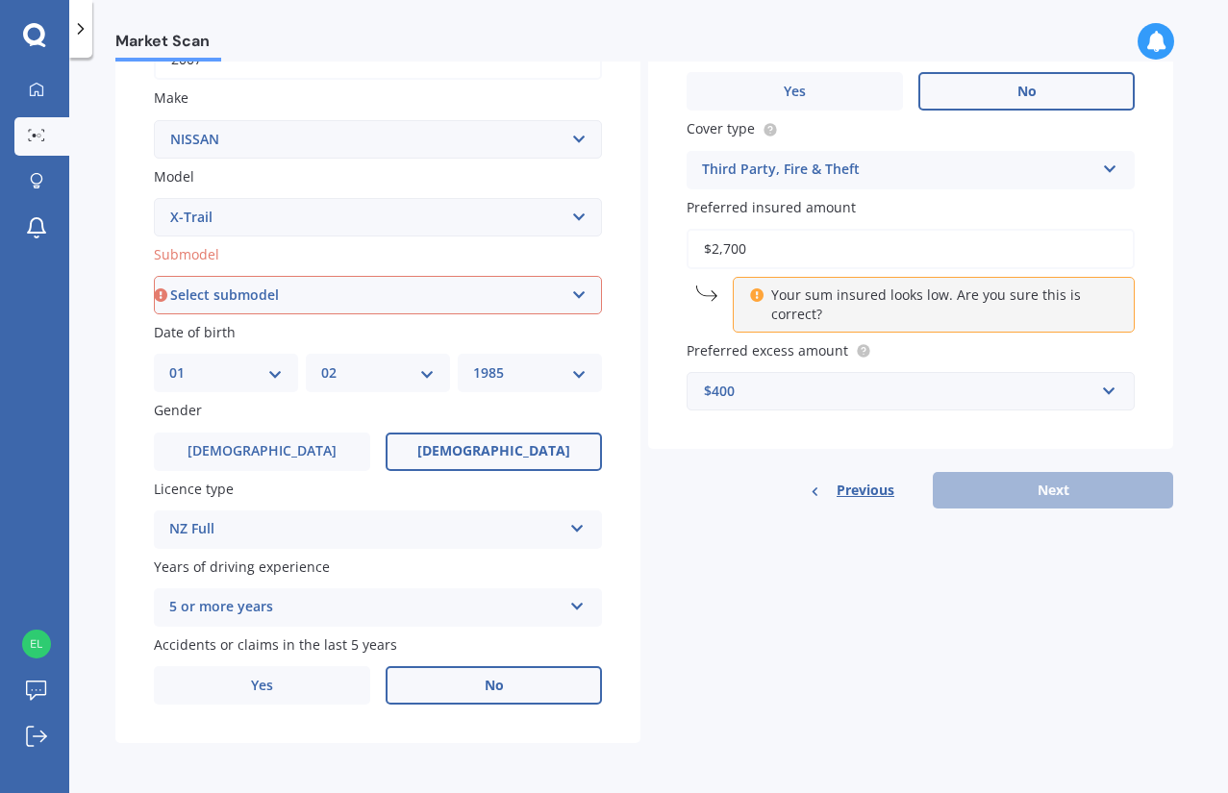
click at [586, 292] on select "Select submodel (All Other) 2000cc Hybrid 2WD non-turbo 4WD 20X Petrol ST ST 4W…" at bounding box center [378, 295] width 448 height 38
select select "ST 4WD PETROL 5 SEATER"
click at [154, 276] on select "Select submodel (All Other) 2000cc Hybrid 2WD non-turbo 4WD 20X Petrol ST ST 4W…" at bounding box center [378, 295] width 448 height 38
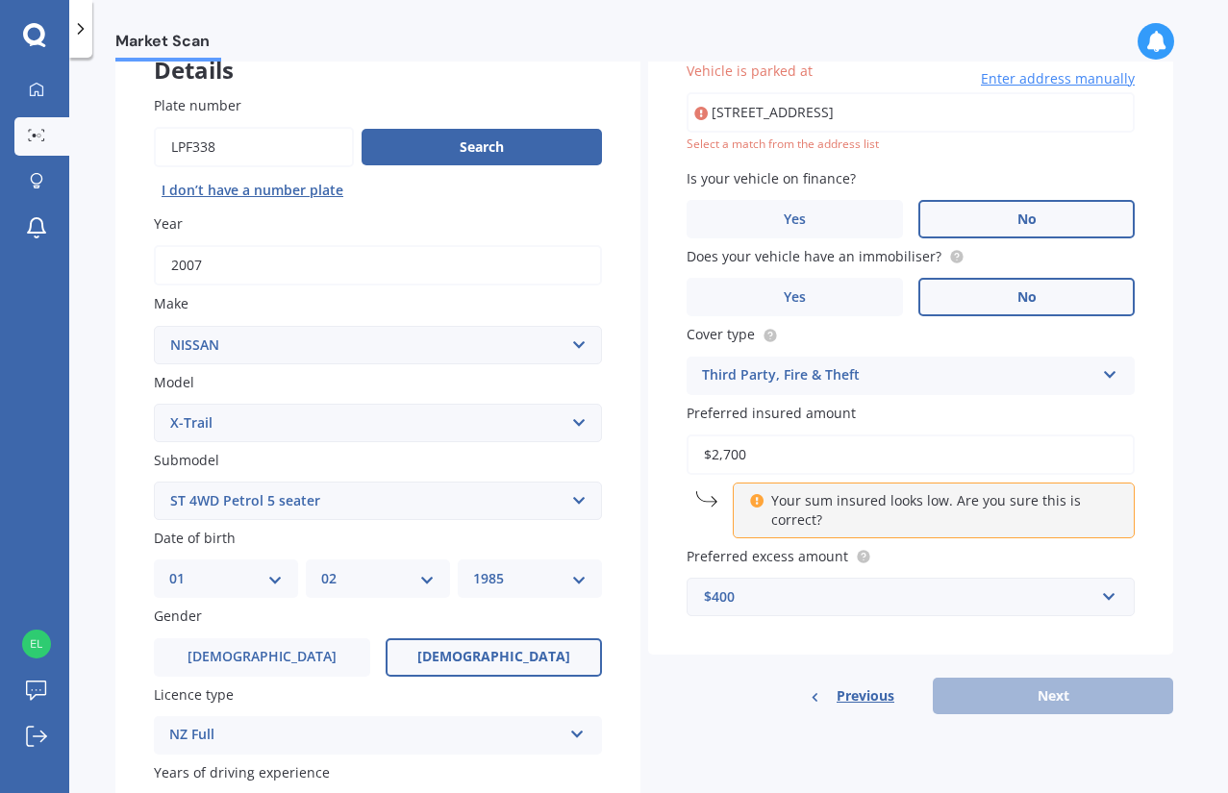
scroll to position [132, 0]
type input "[STREET_ADDRESS]"
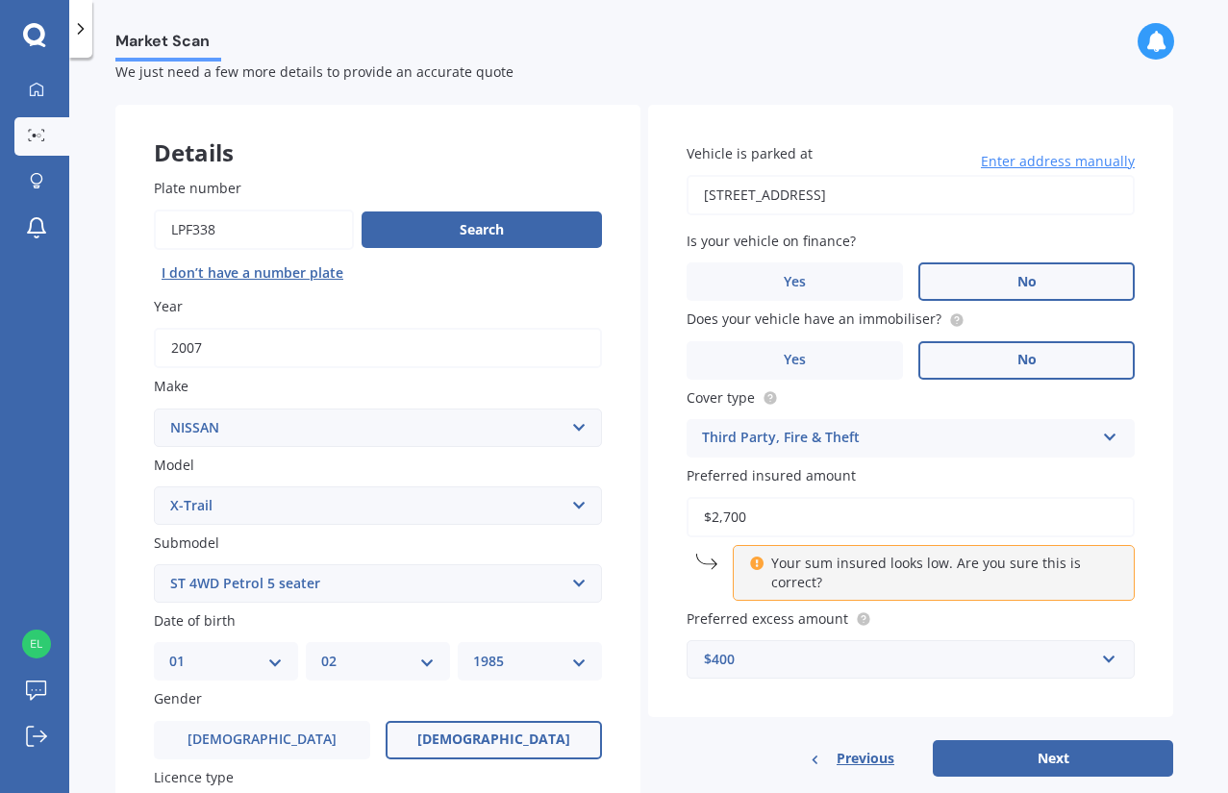
scroll to position [339, 0]
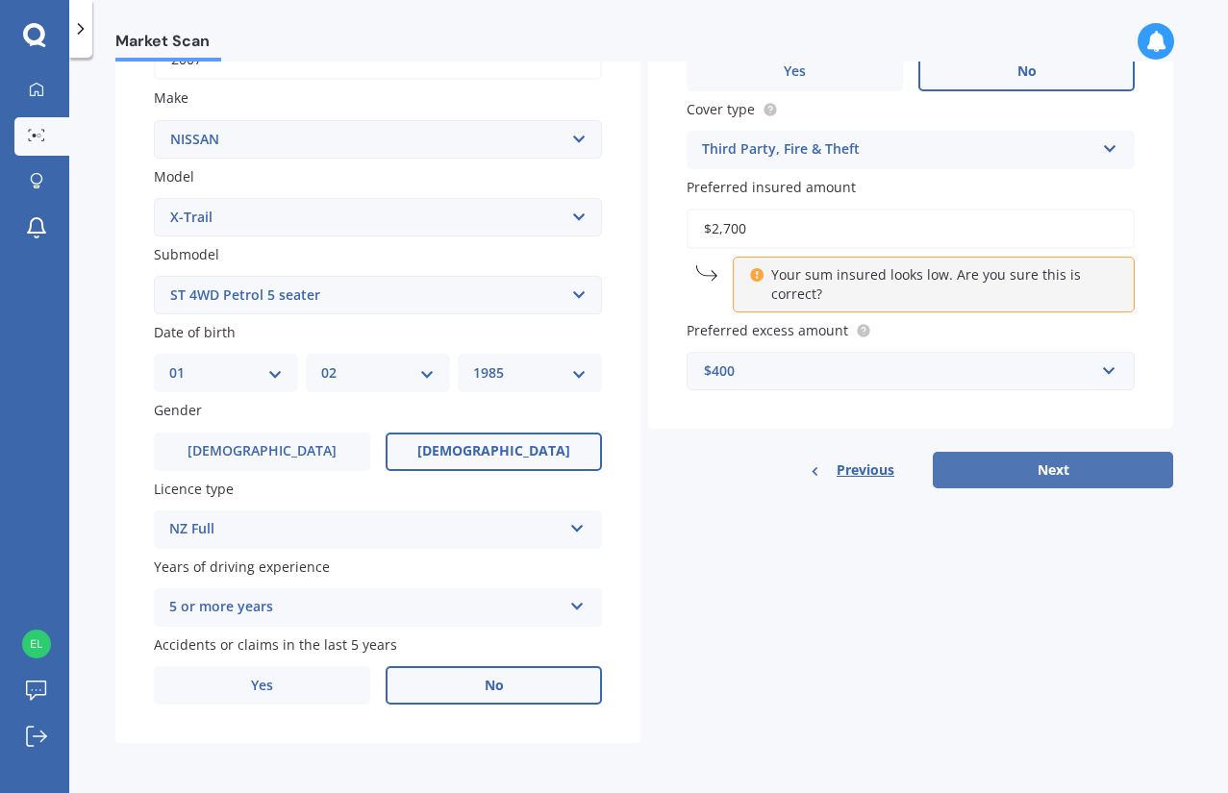
click at [1044, 471] on button "Next" at bounding box center [1053, 470] width 240 height 37
select select "01"
select select "02"
select select "1985"
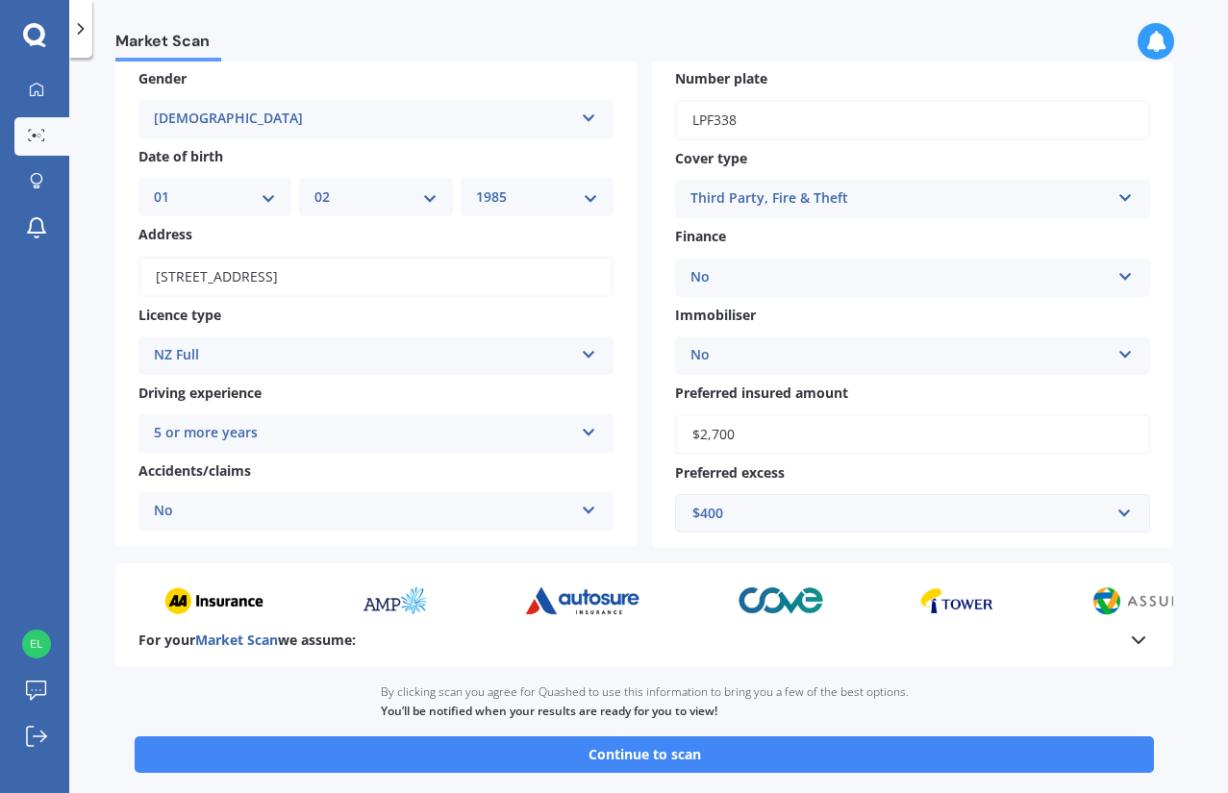
scroll to position [199, 0]
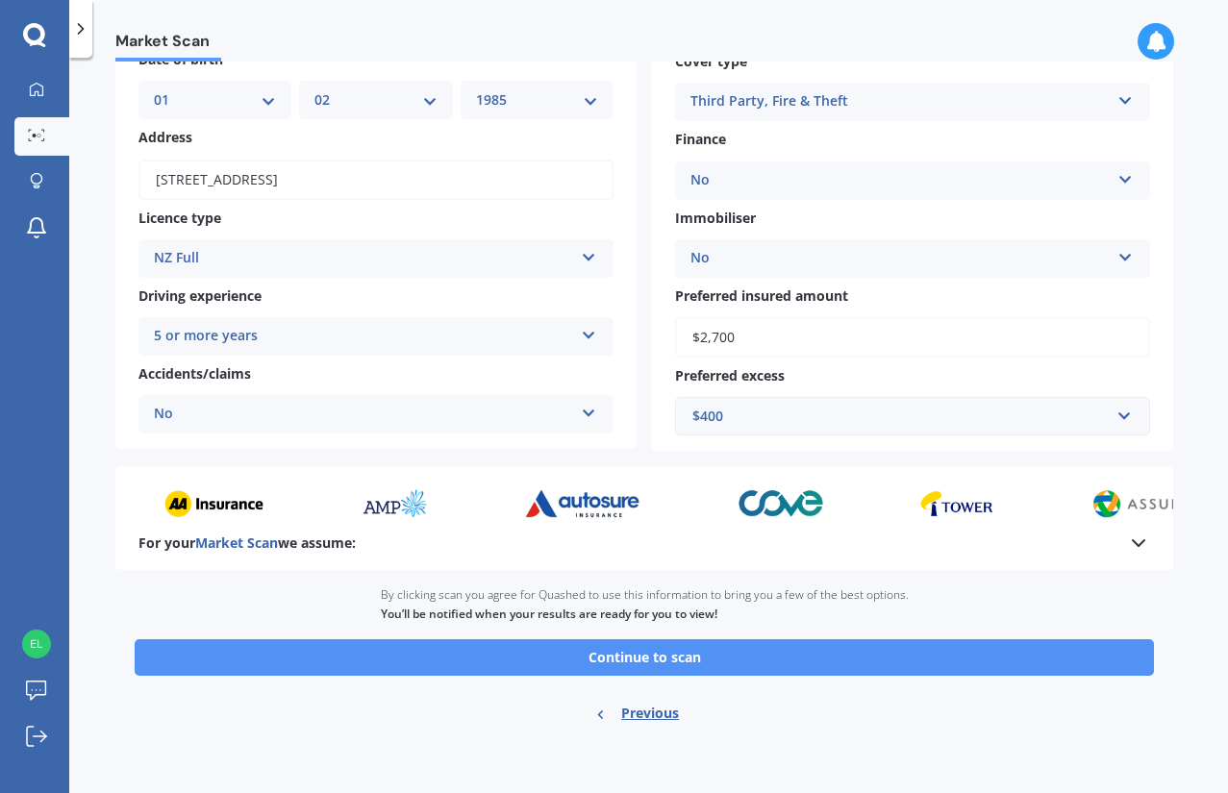
click at [839, 652] on button "Continue to scan" at bounding box center [644, 658] width 1019 height 37
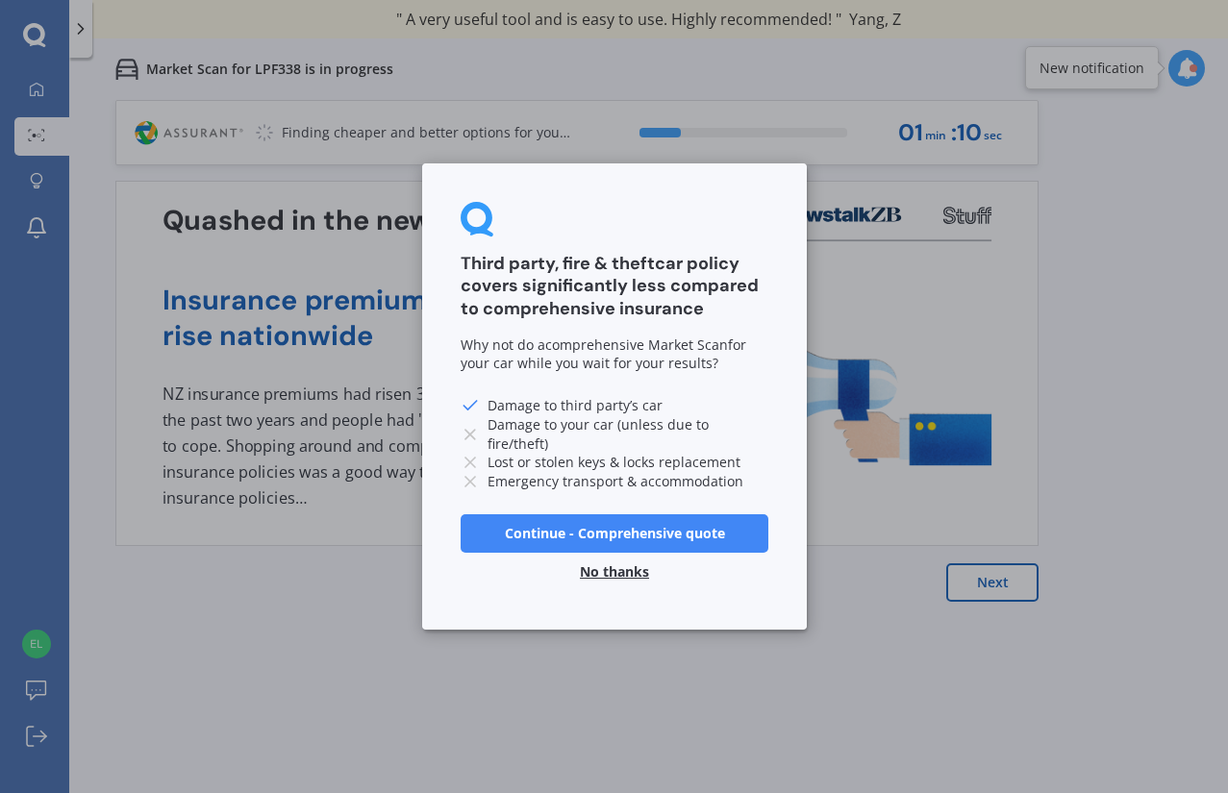
click at [633, 568] on button "No thanks" at bounding box center [614, 572] width 92 height 38
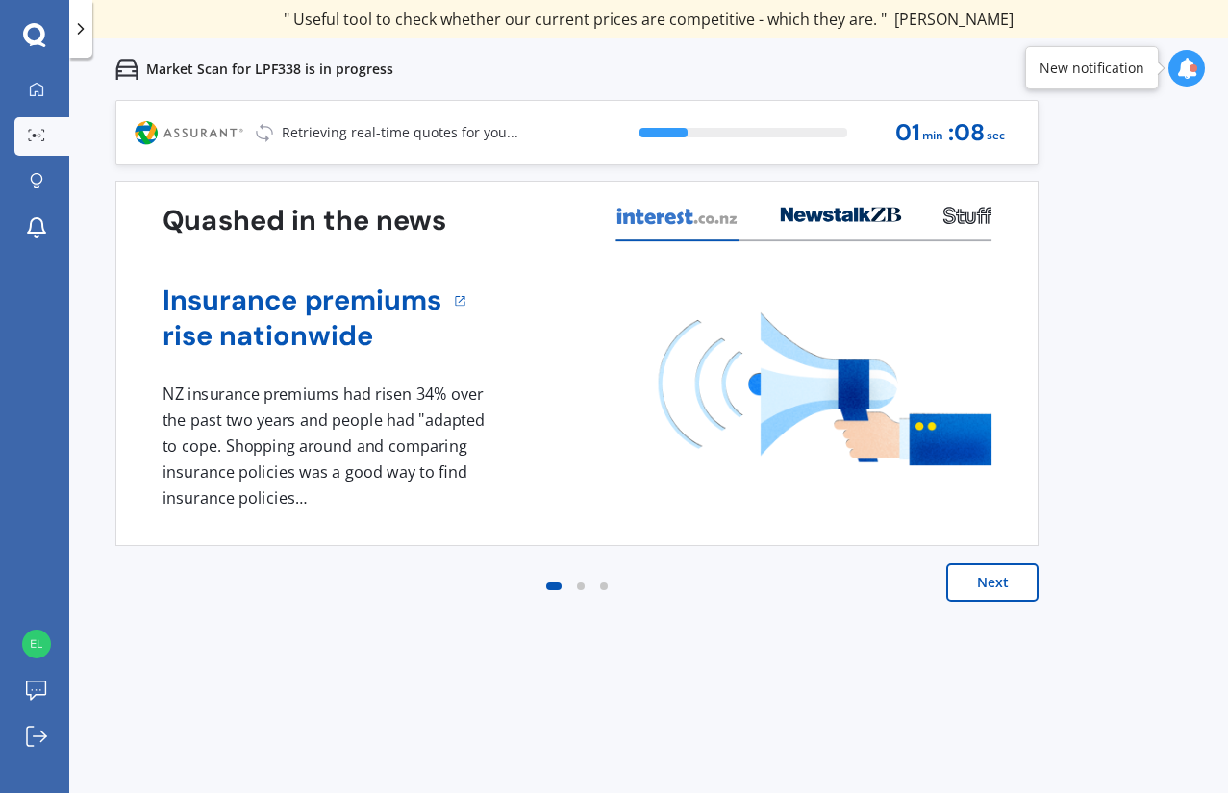
click at [991, 585] on button "Next" at bounding box center [992, 583] width 92 height 38
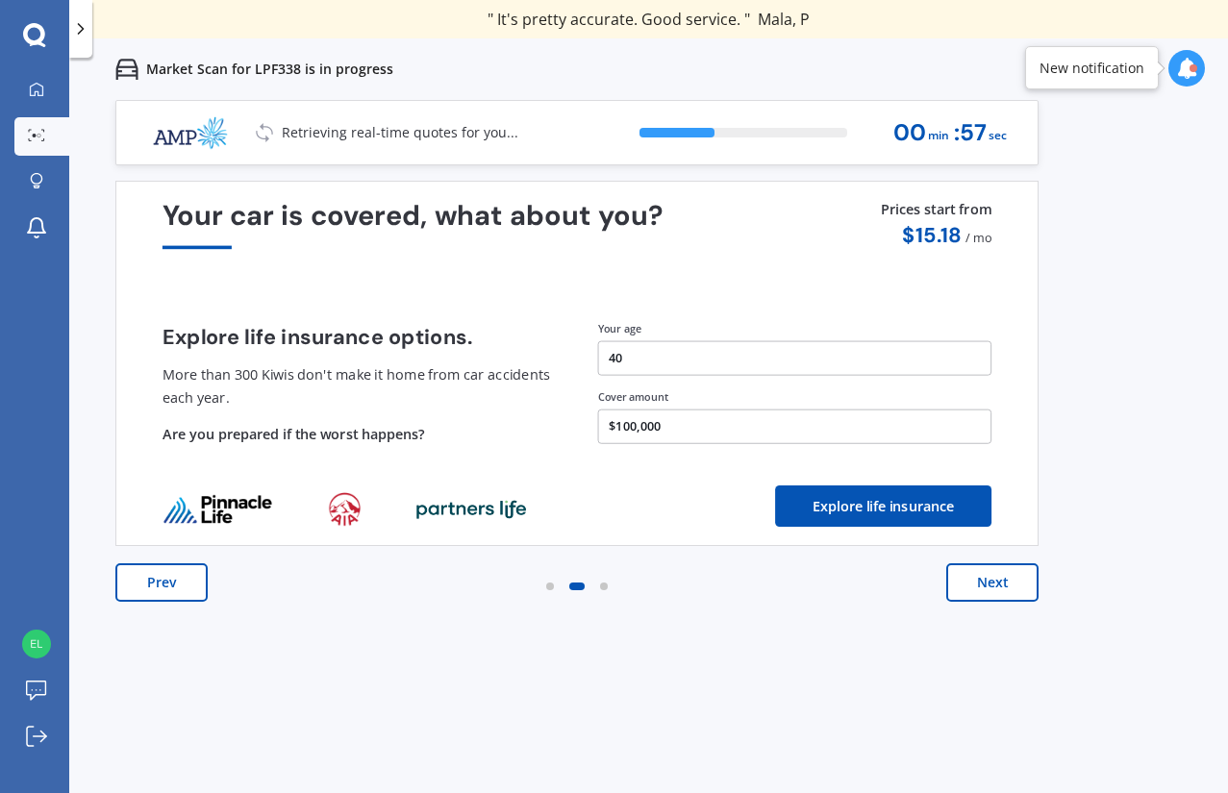
click at [976, 579] on button "Next" at bounding box center [992, 583] width 92 height 38
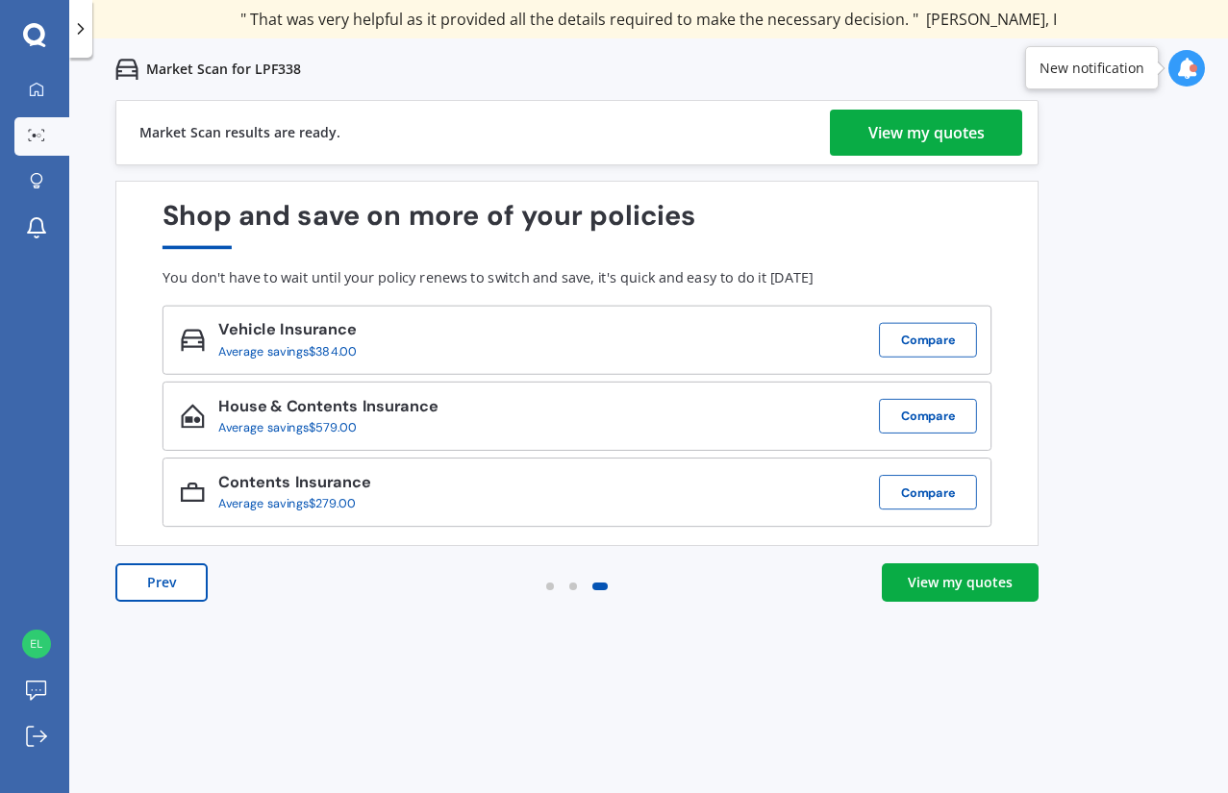
click at [922, 138] on div "View my quotes" at bounding box center [926, 133] width 116 height 46
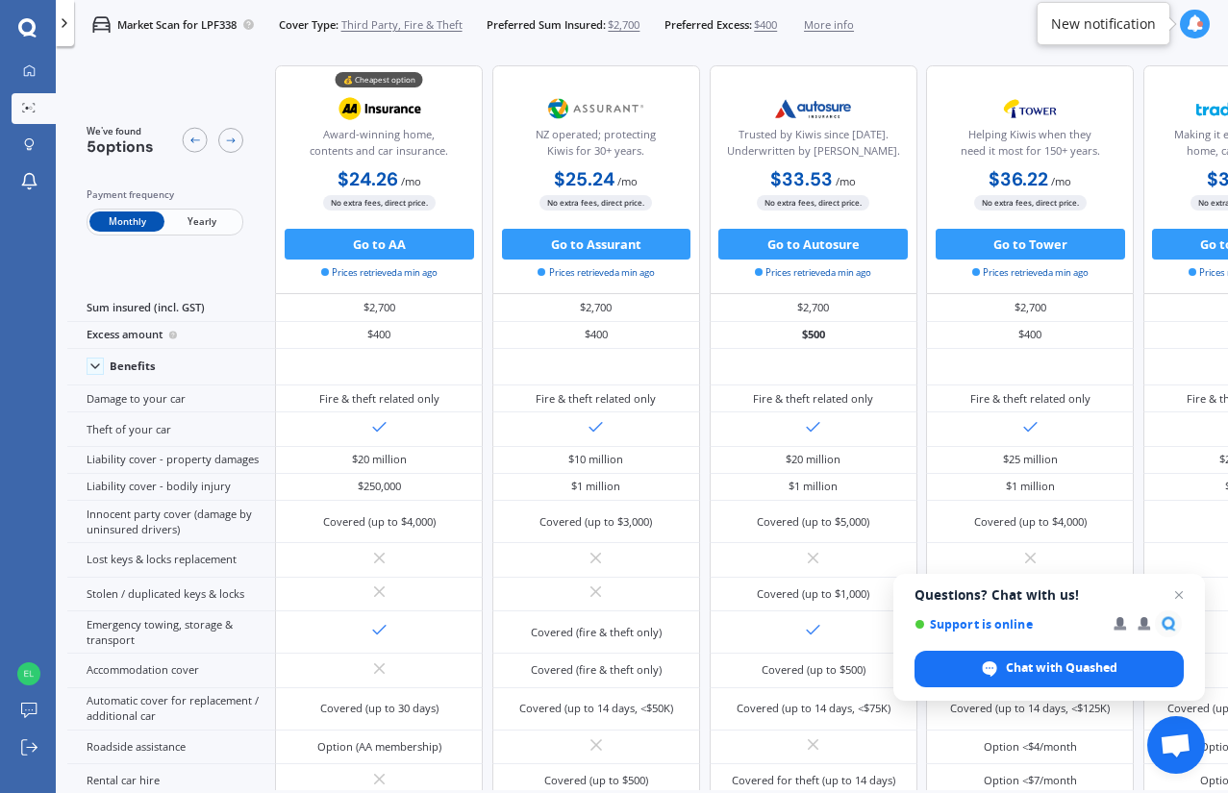
click at [204, 223] on span "Yearly" at bounding box center [201, 222] width 75 height 20
